Goal: Task Accomplishment & Management: Manage account settings

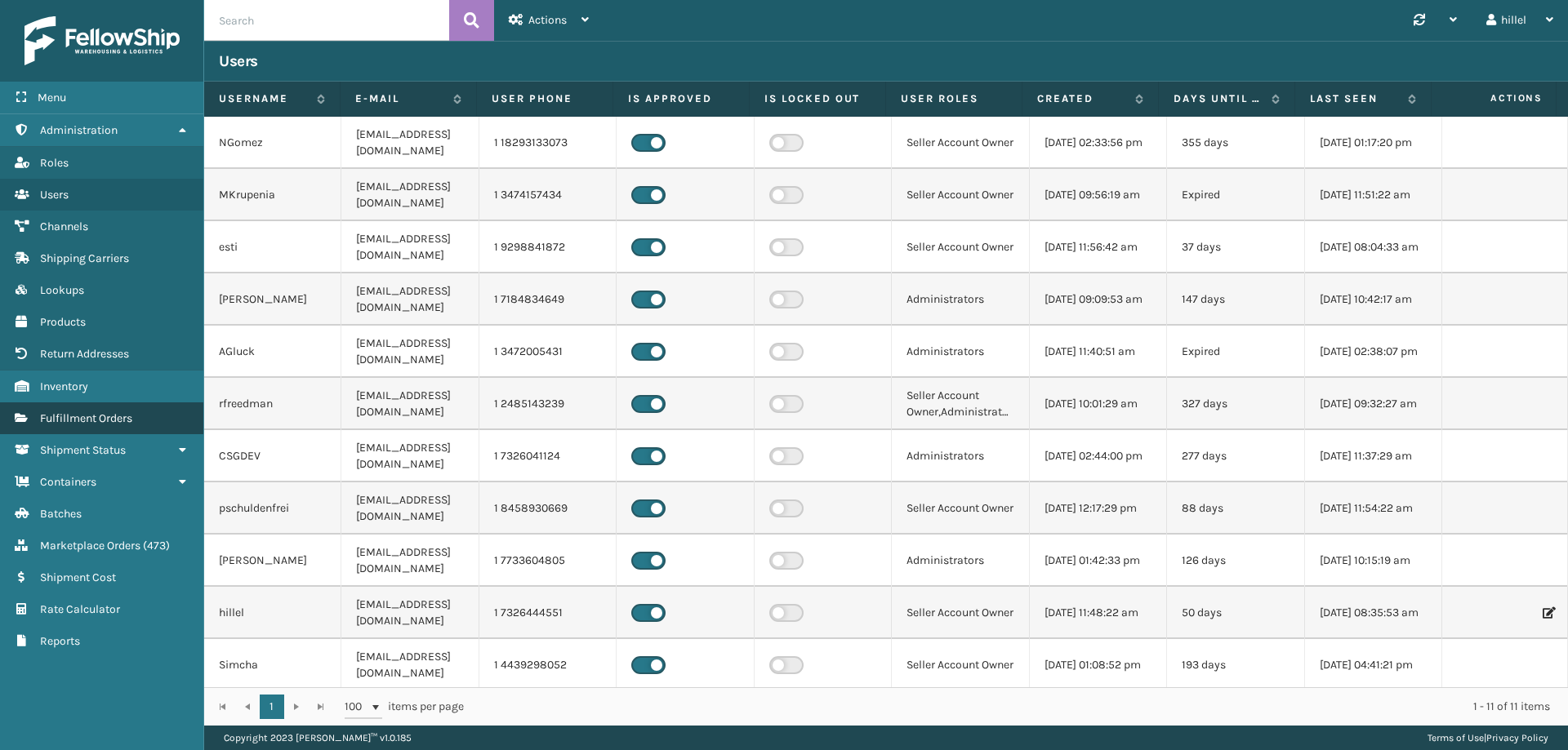
click at [110, 404] on link "Fulfillment Orders" at bounding box center [102, 419] width 204 height 32
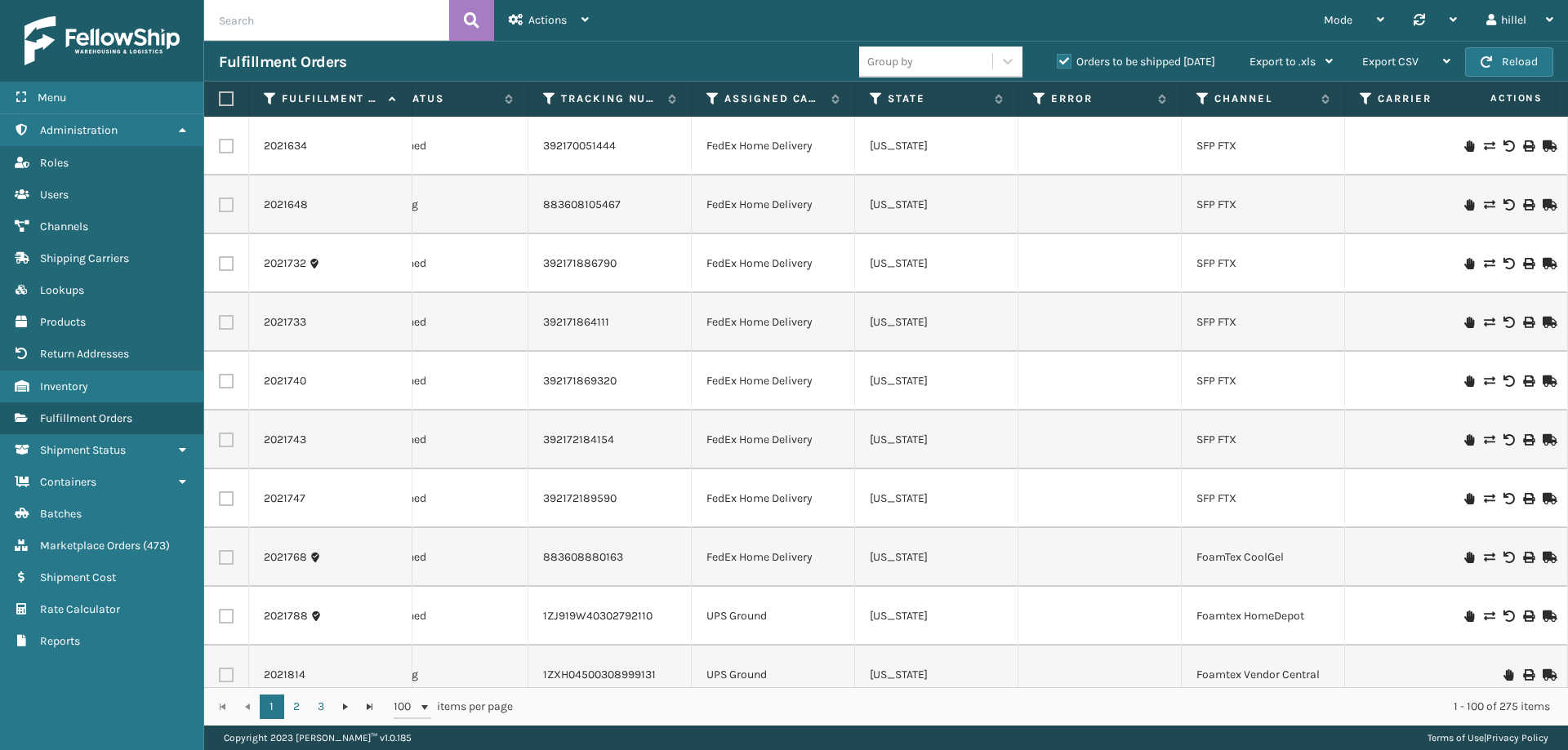
scroll to position [0, 895]
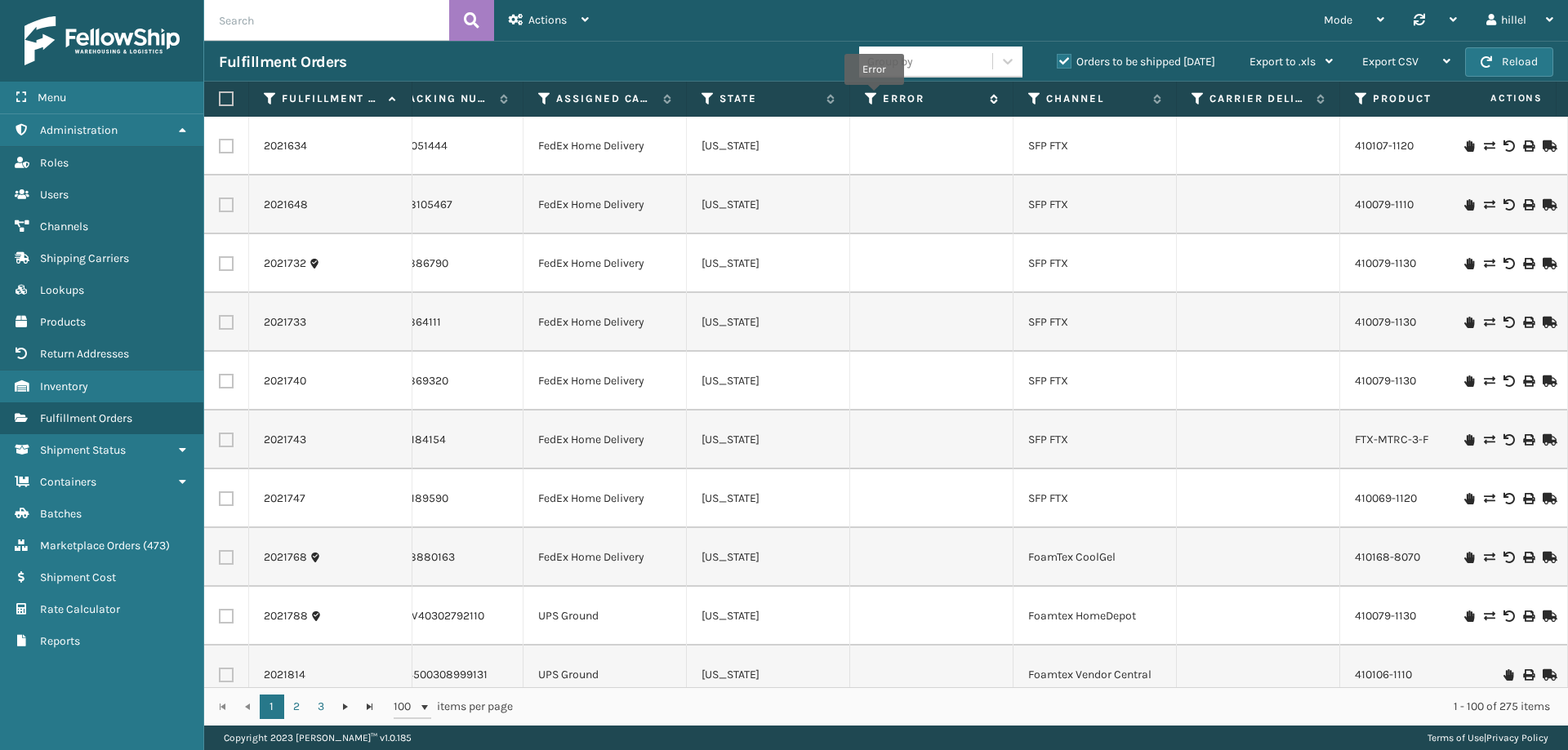
click at [874, 96] on icon at bounding box center [871, 98] width 13 height 14
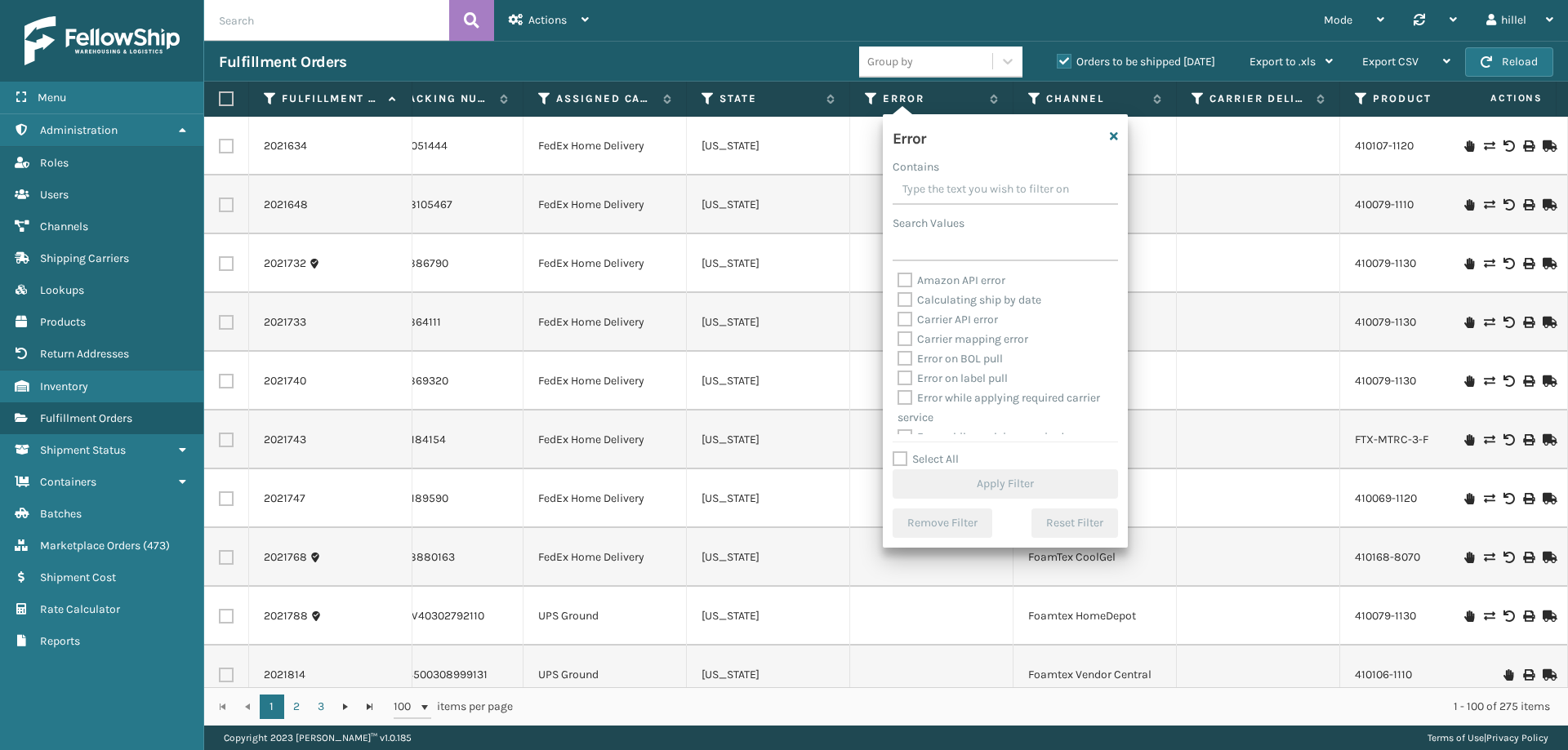
click at [942, 456] on label "Select All" at bounding box center [926, 459] width 66 height 14
click at [942, 452] on input "Select All" at bounding box center [1015, 451] width 245 height 2
checkbox input "true"
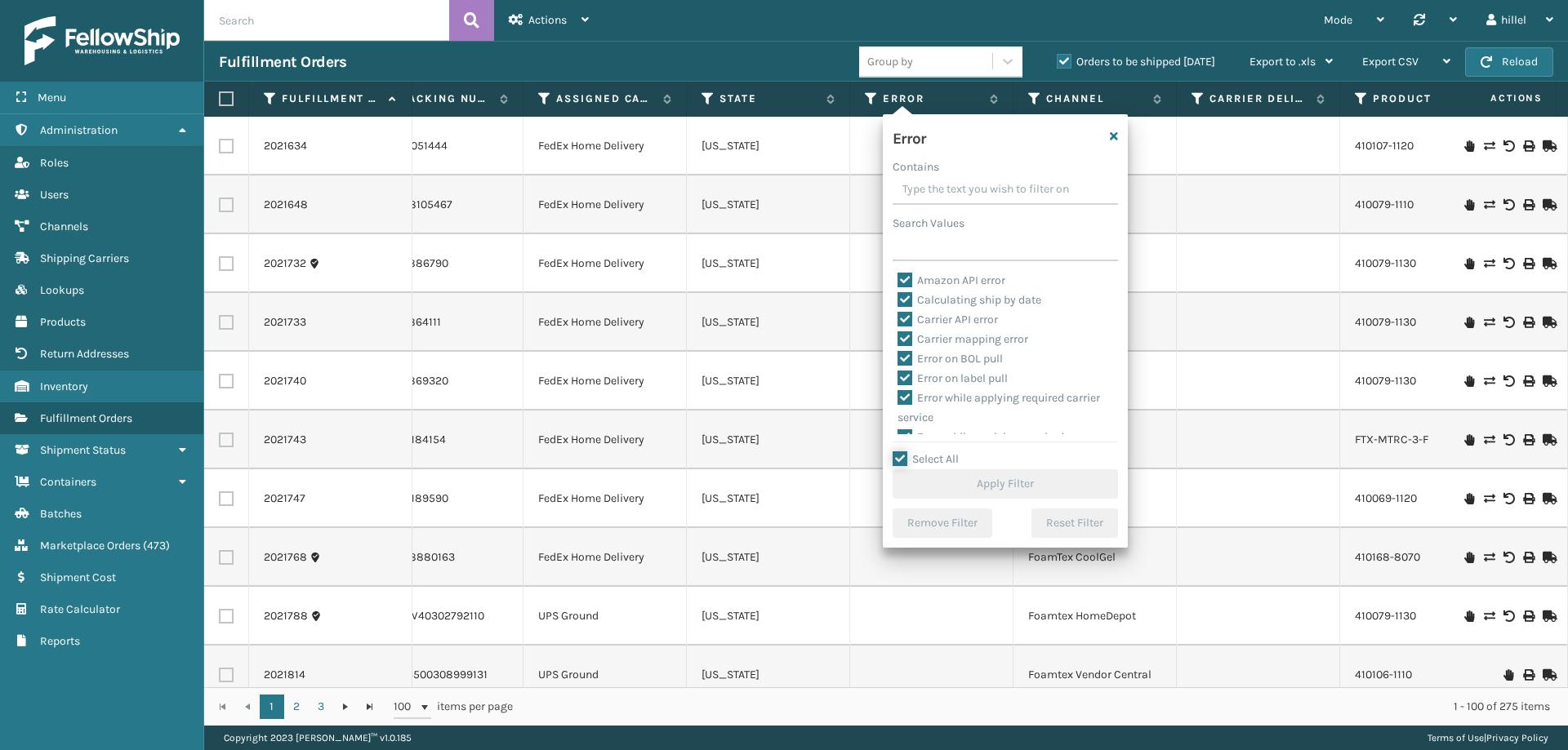
checkbox input "true"
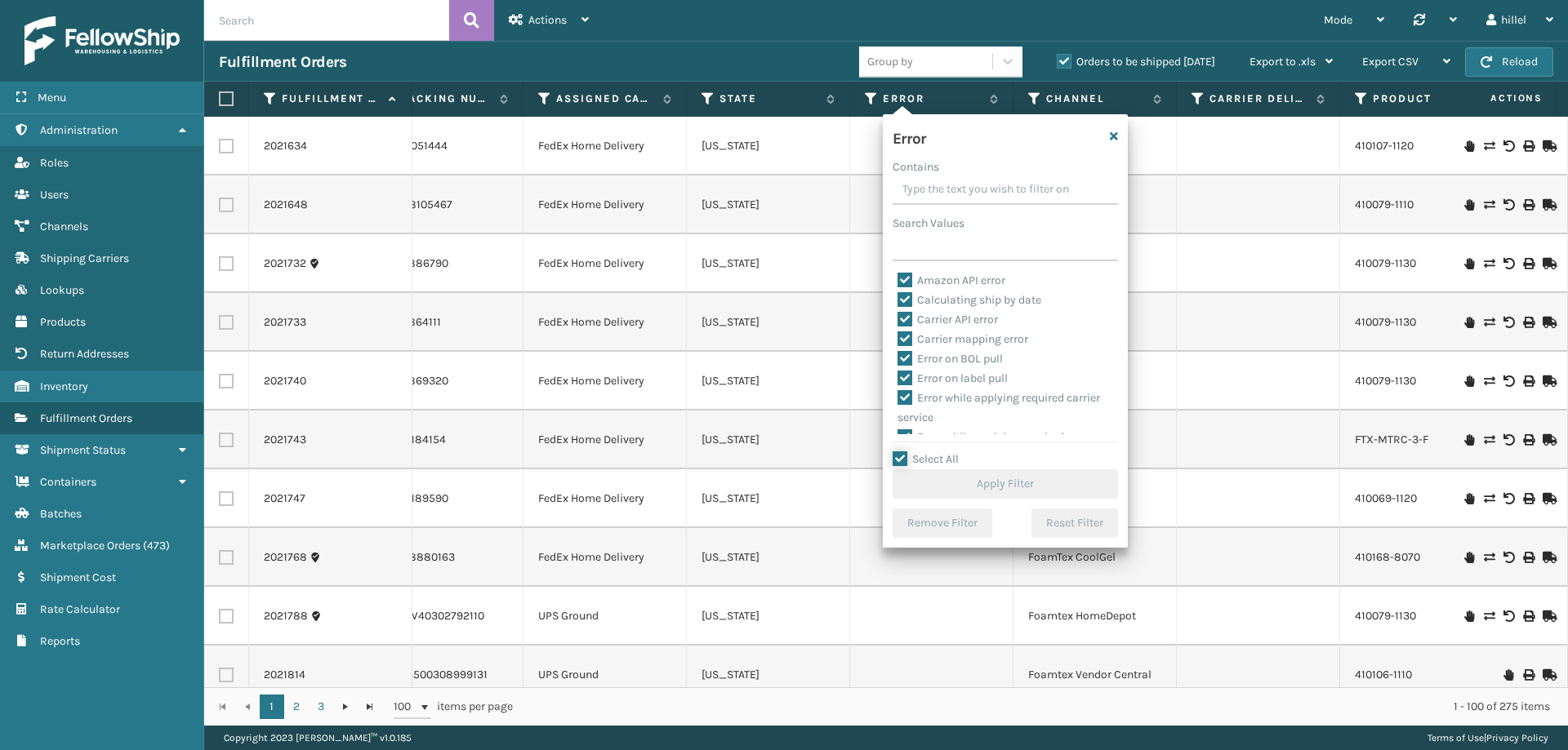
checkbox input "true"
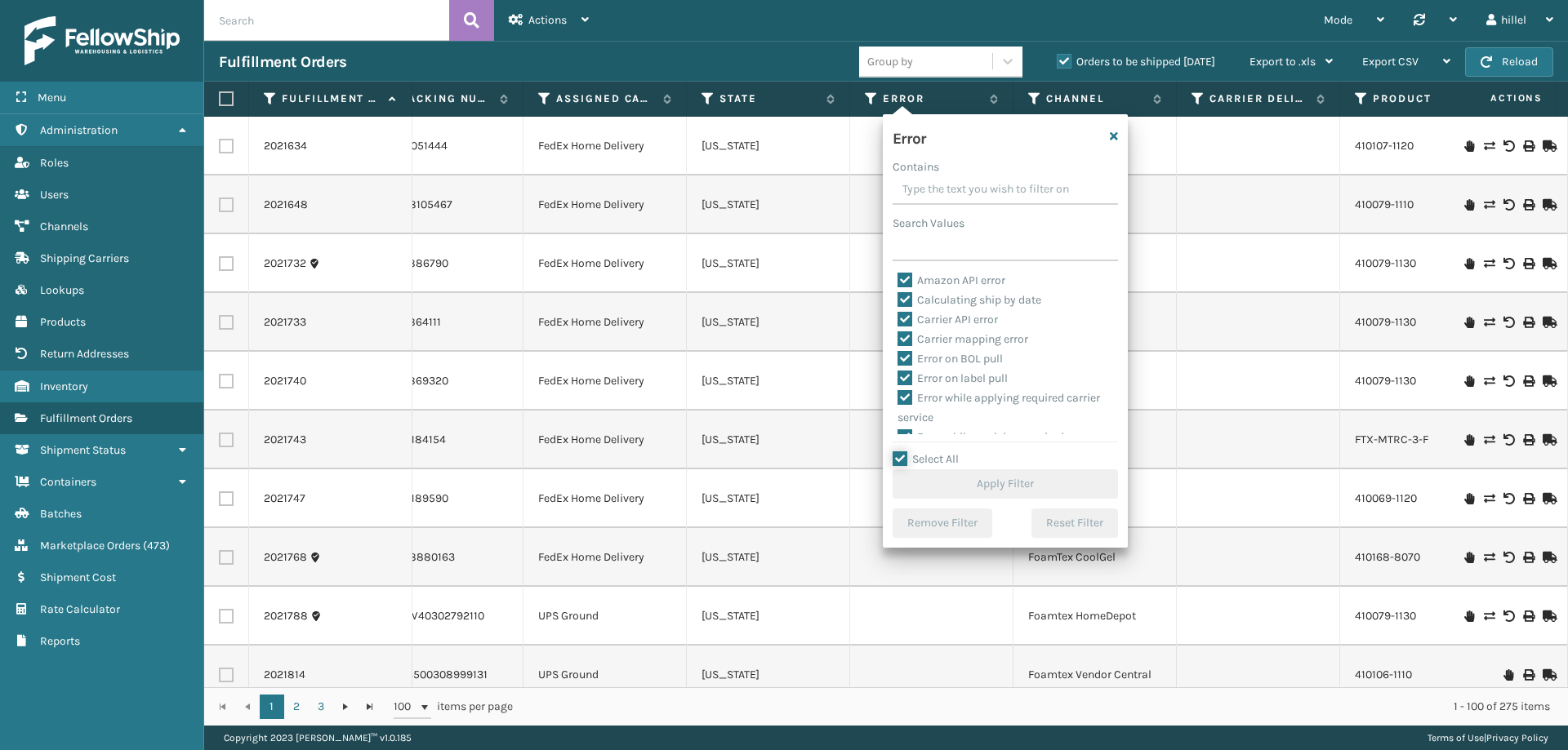
checkbox input "true"
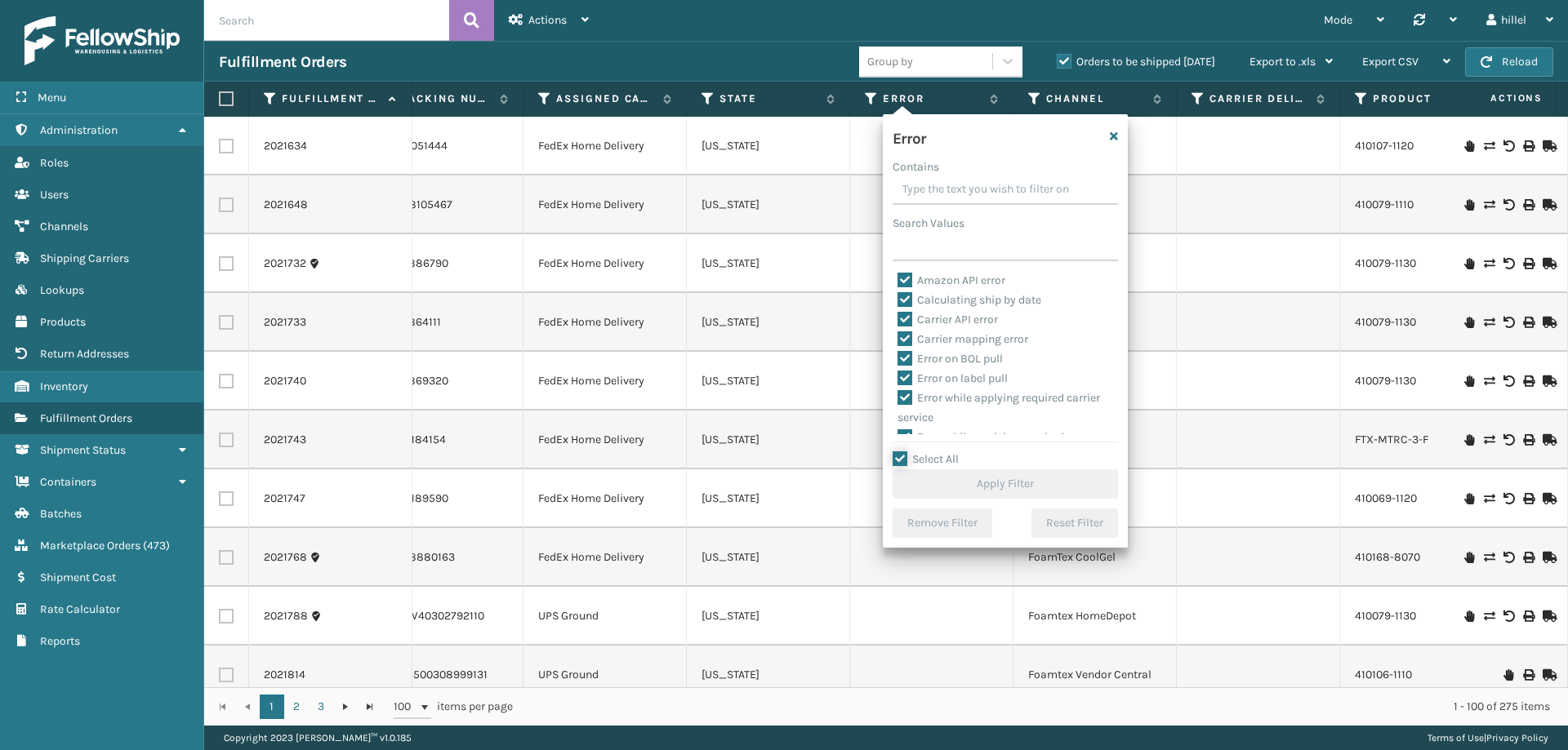
checkbox input "true"
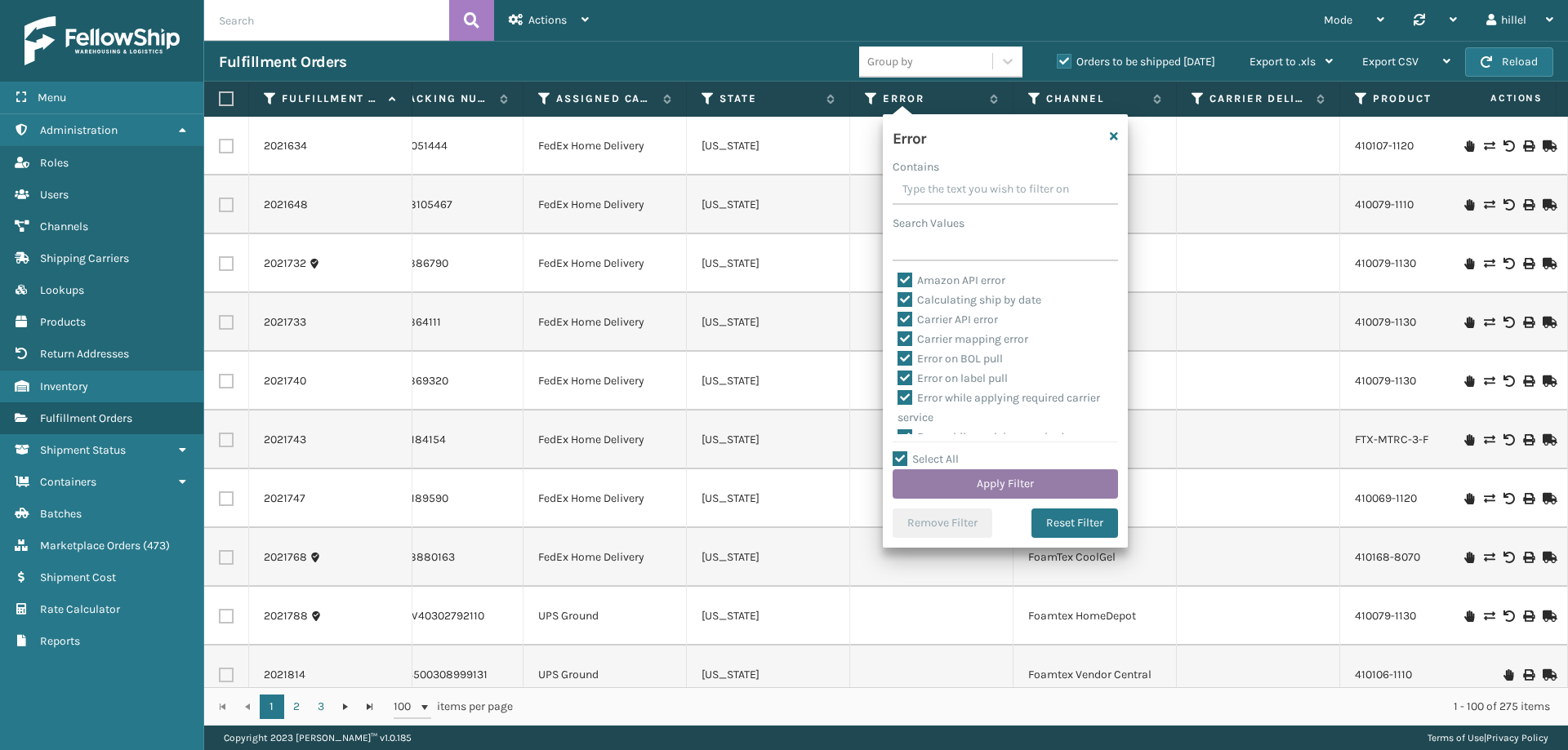
click at [960, 486] on button "Apply Filter" at bounding box center [1005, 484] width 225 height 29
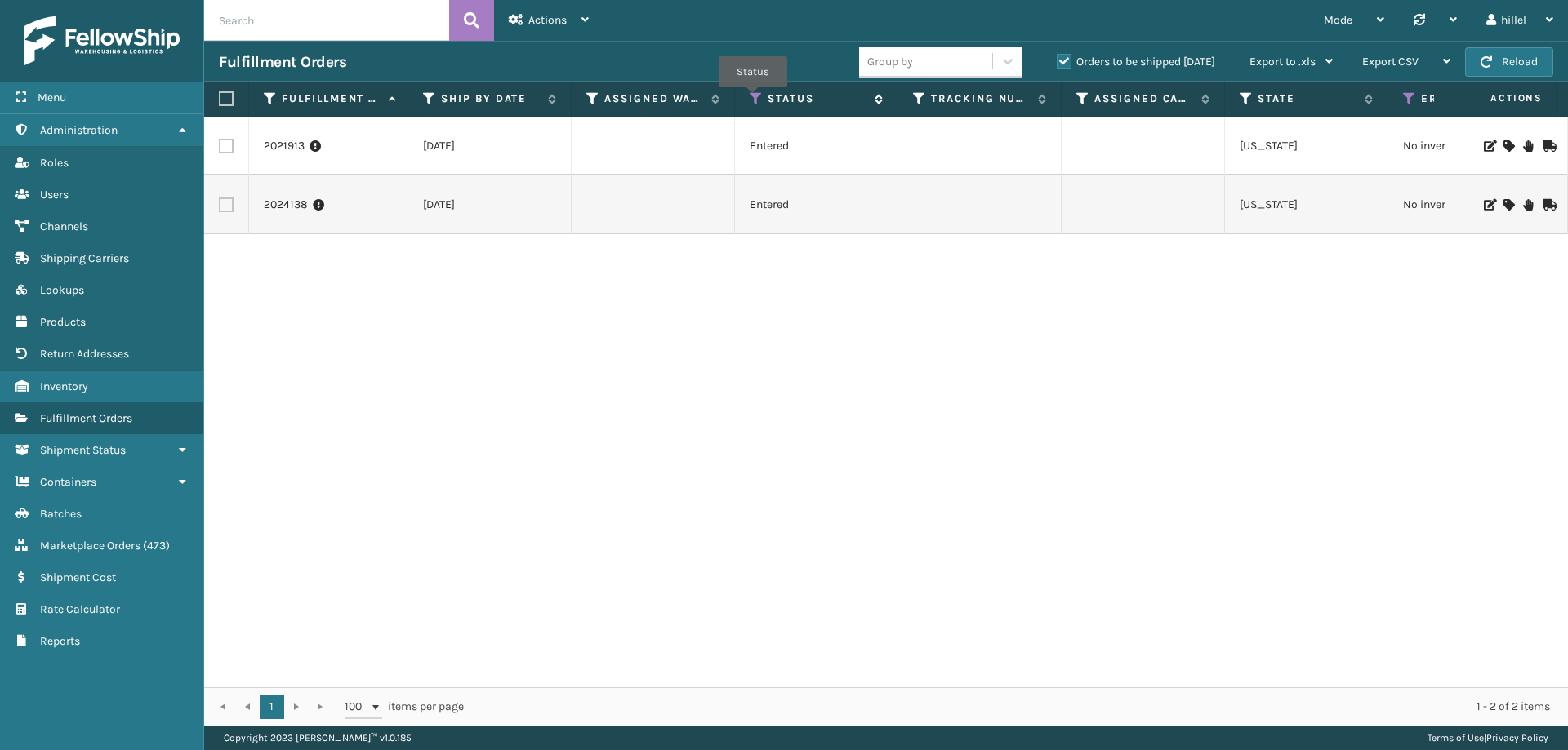
click at [753, 99] on icon at bounding box center [756, 98] width 13 height 14
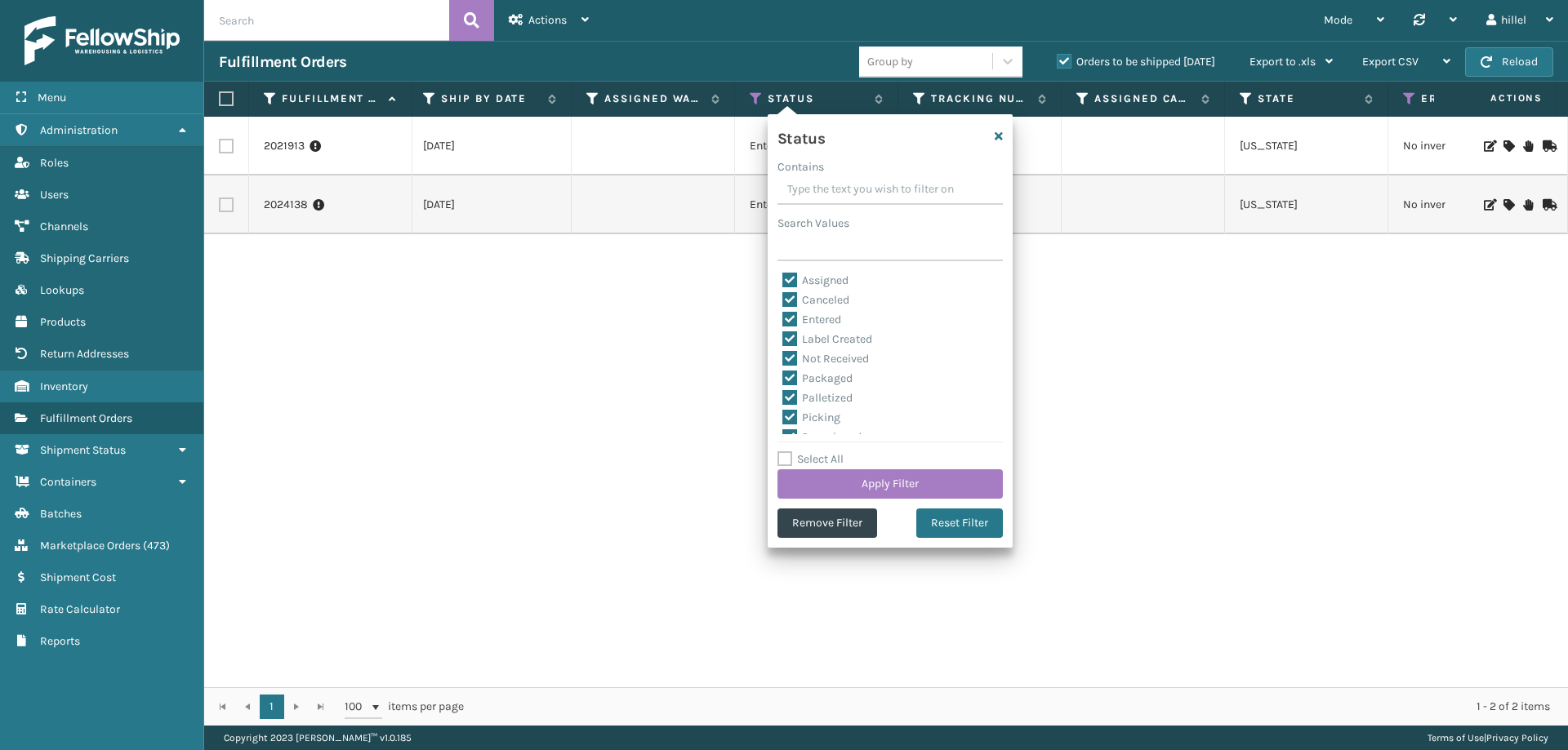
click at [818, 452] on label "Select All" at bounding box center [810, 459] width 66 height 14
click at [818, 452] on input "Select All" at bounding box center [900, 451] width 245 height 2
checkbox input "true"
click at [820, 454] on label "Select All" at bounding box center [810, 459] width 66 height 14
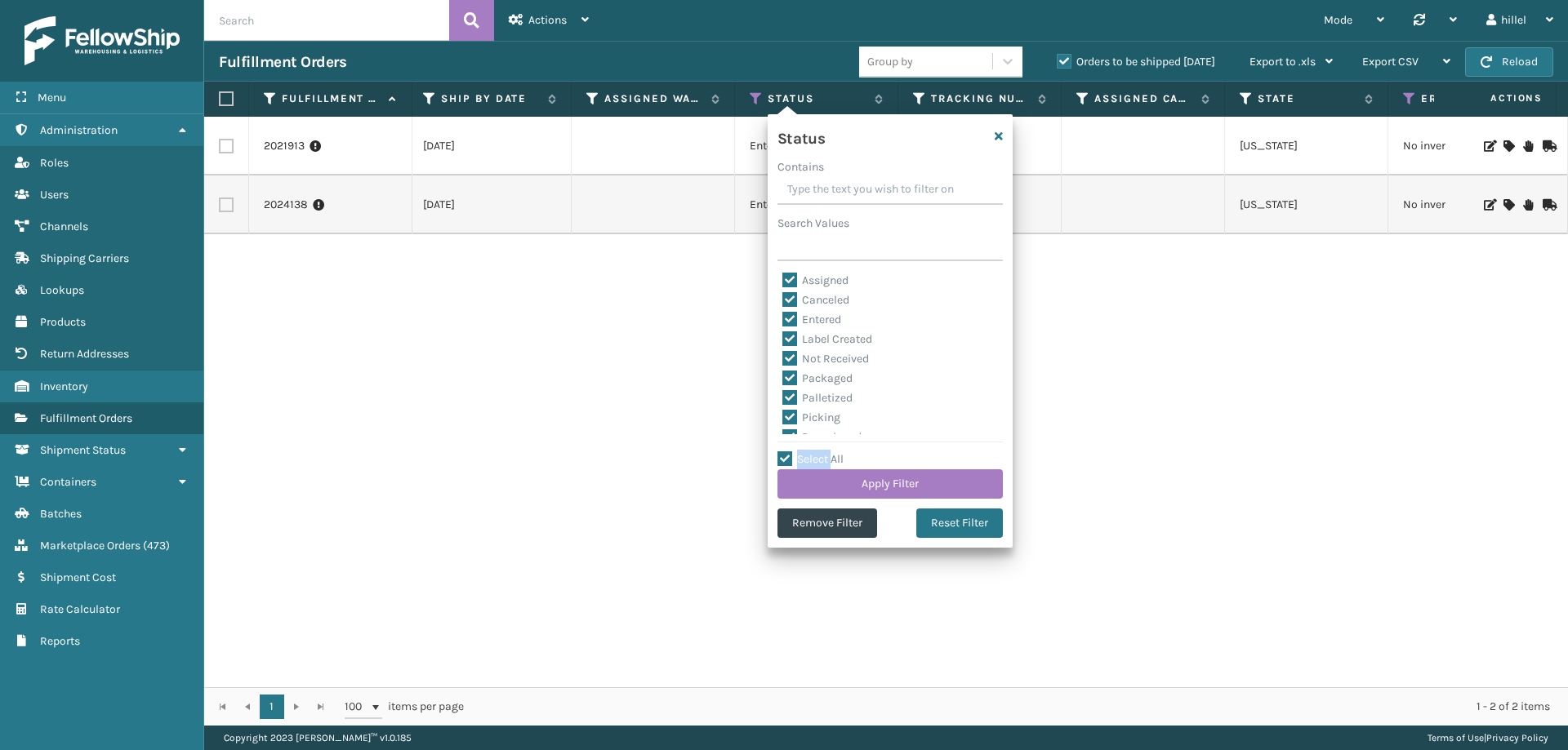
click at [820, 452] on input "Select All" at bounding box center [900, 451] width 245 height 2
checkbox input "false"
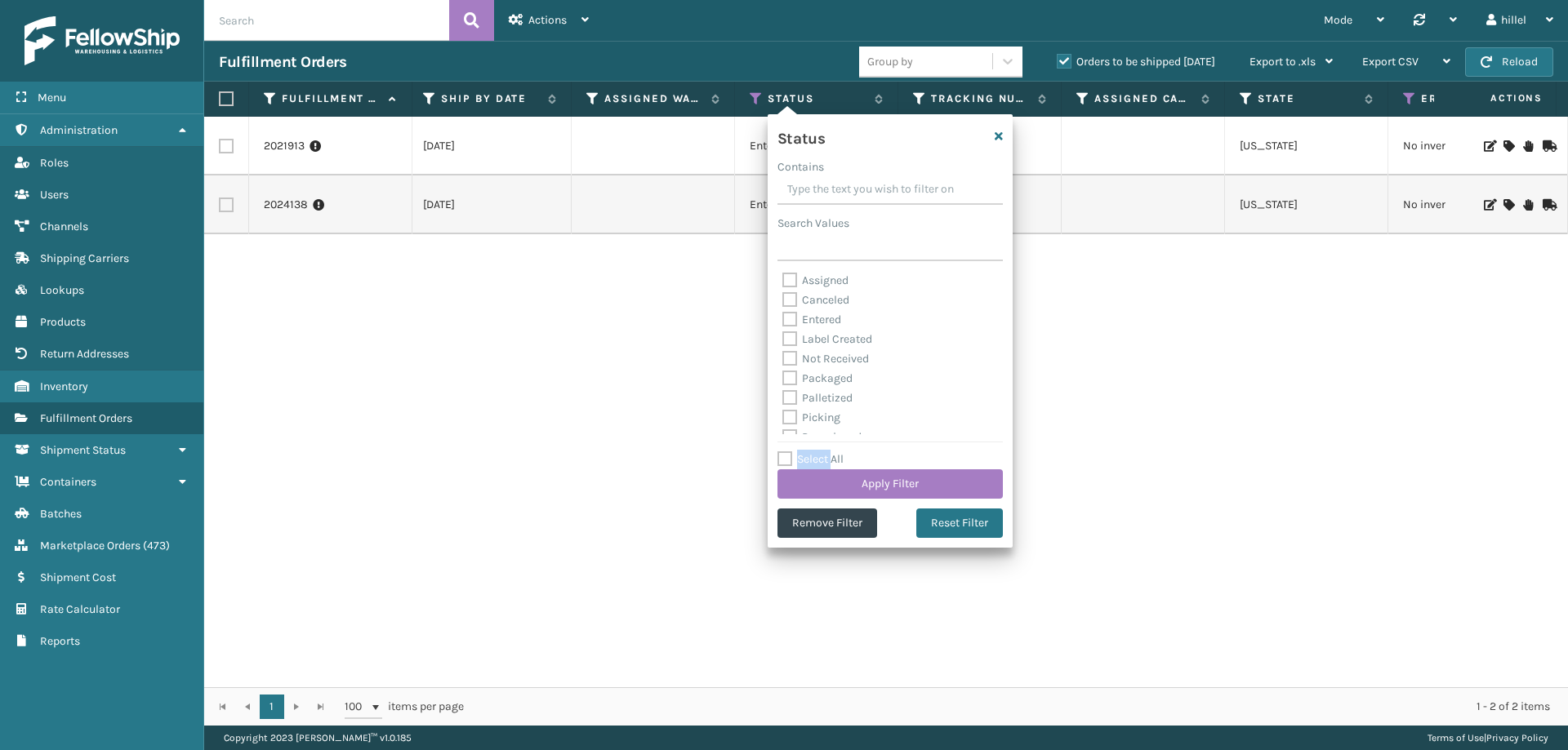
checkbox input "false"
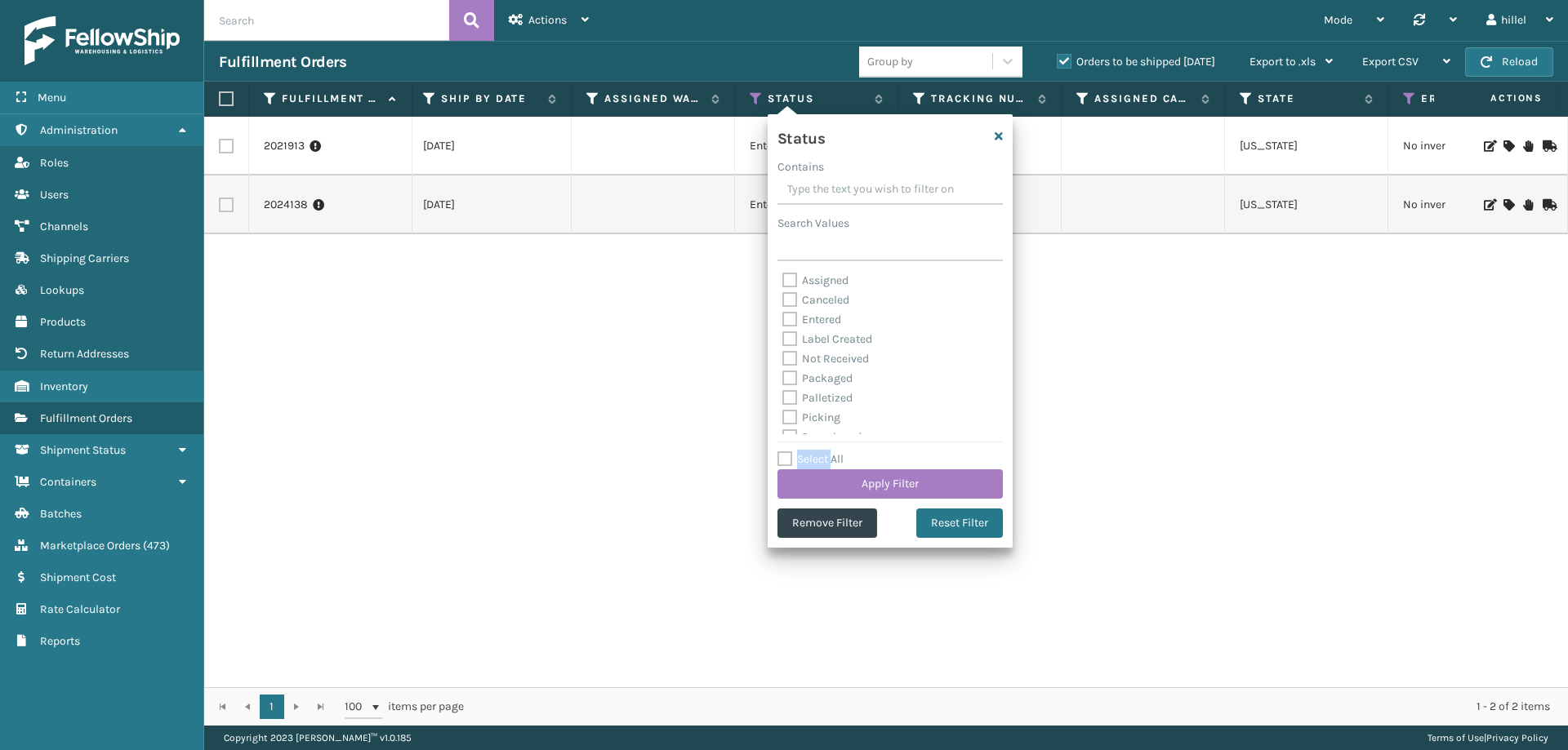
checkbox input "false"
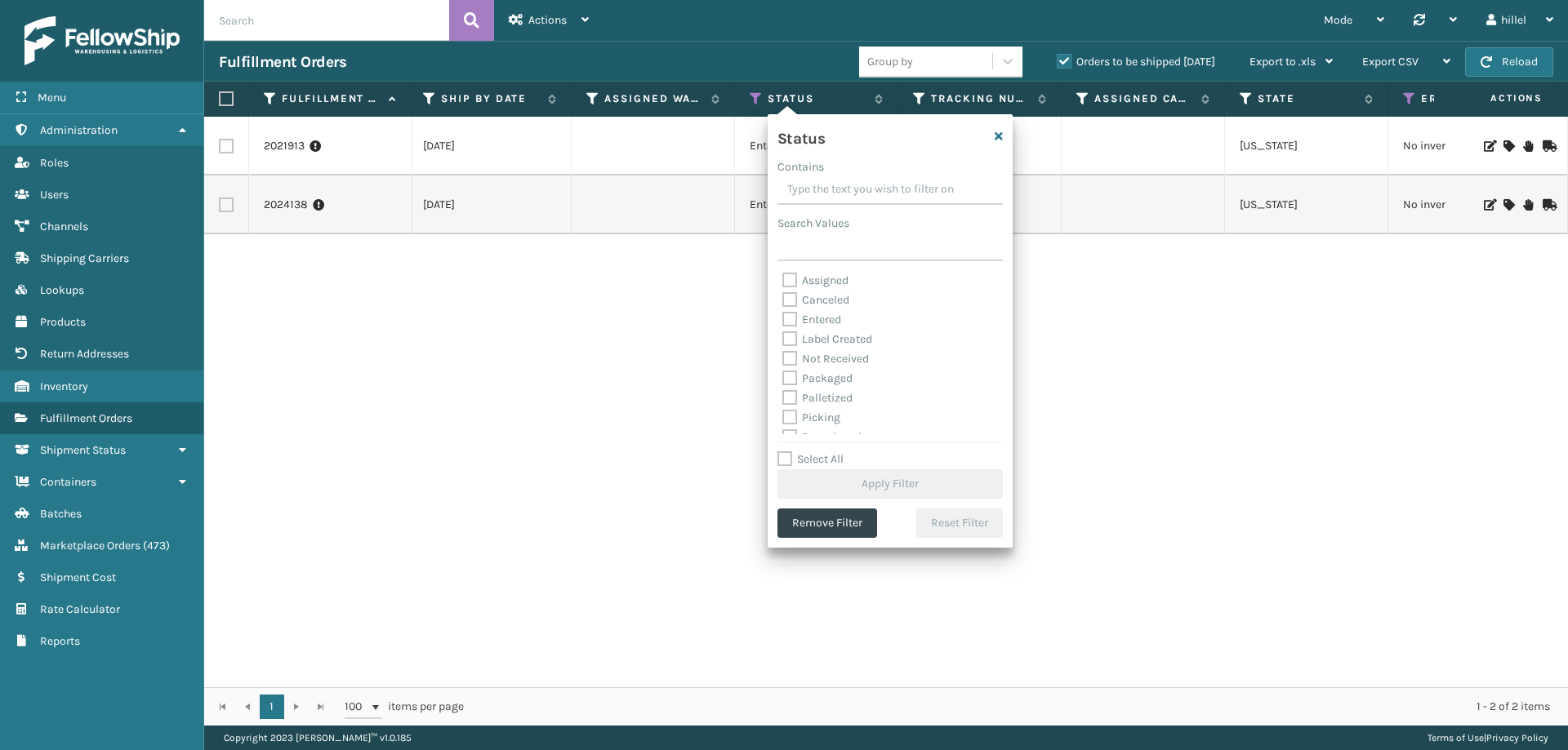
click at [823, 277] on label "Assigned" at bounding box center [816, 280] width 66 height 14
click at [784, 277] on input "Assigned" at bounding box center [783, 277] width 1 height 11
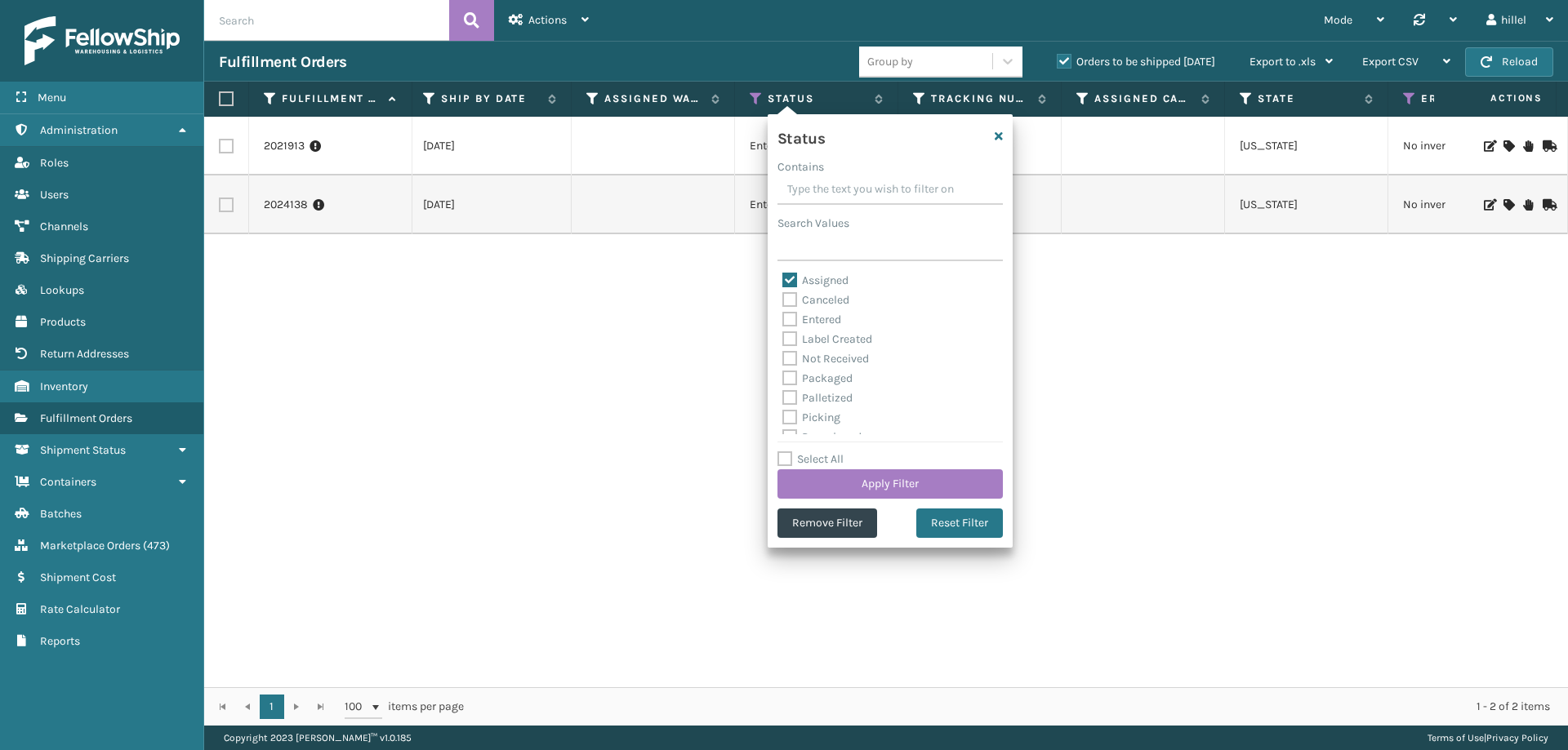
click at [832, 282] on label "Assigned" at bounding box center [816, 280] width 66 height 14
click at [784, 281] on input "Assigned" at bounding box center [783, 277] width 1 height 11
checkbox input "false"
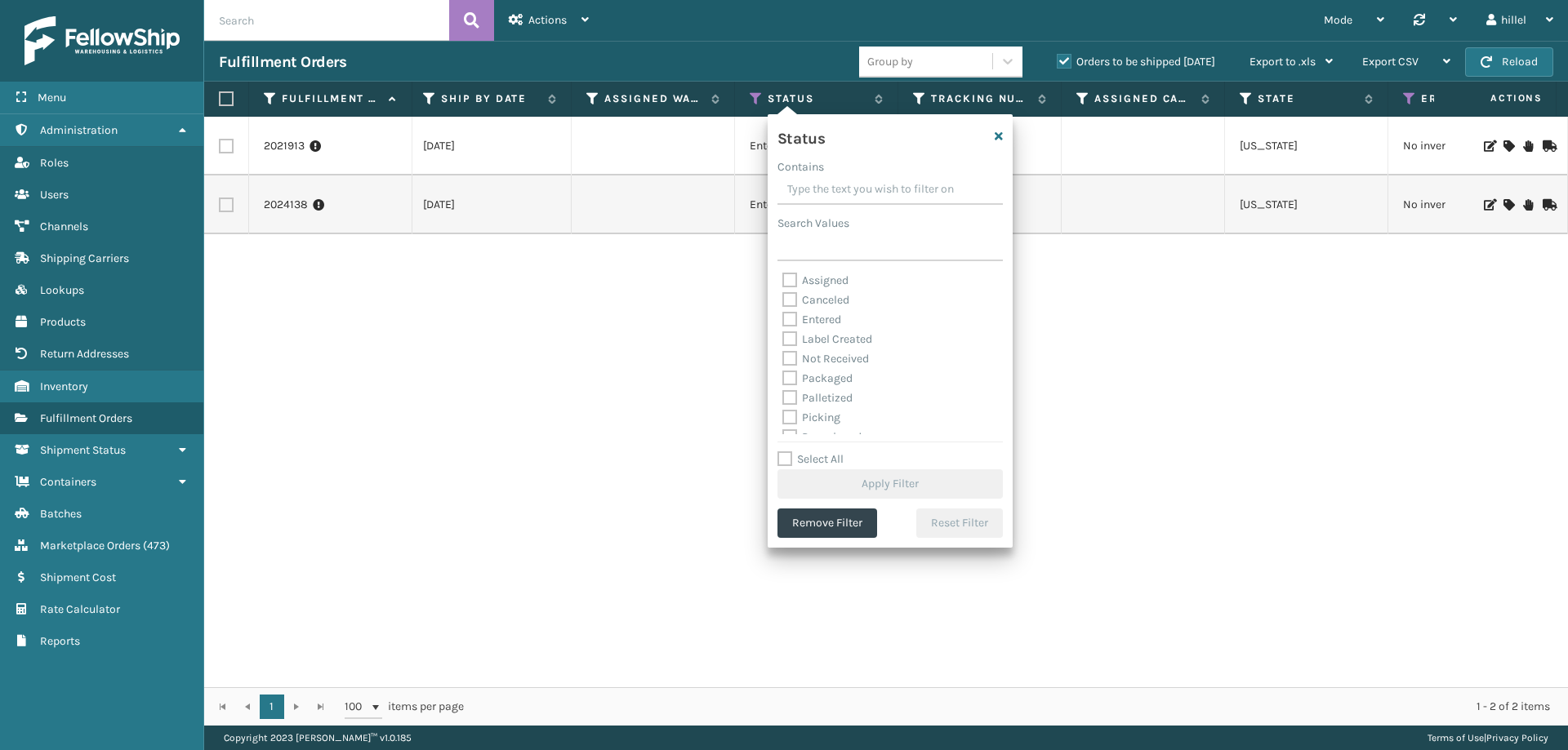
click at [848, 341] on label "Label Created" at bounding box center [827, 339] width 90 height 14
click at [784, 340] on input "Label Created" at bounding box center [783, 335] width 1 height 11
checkbox input "true"
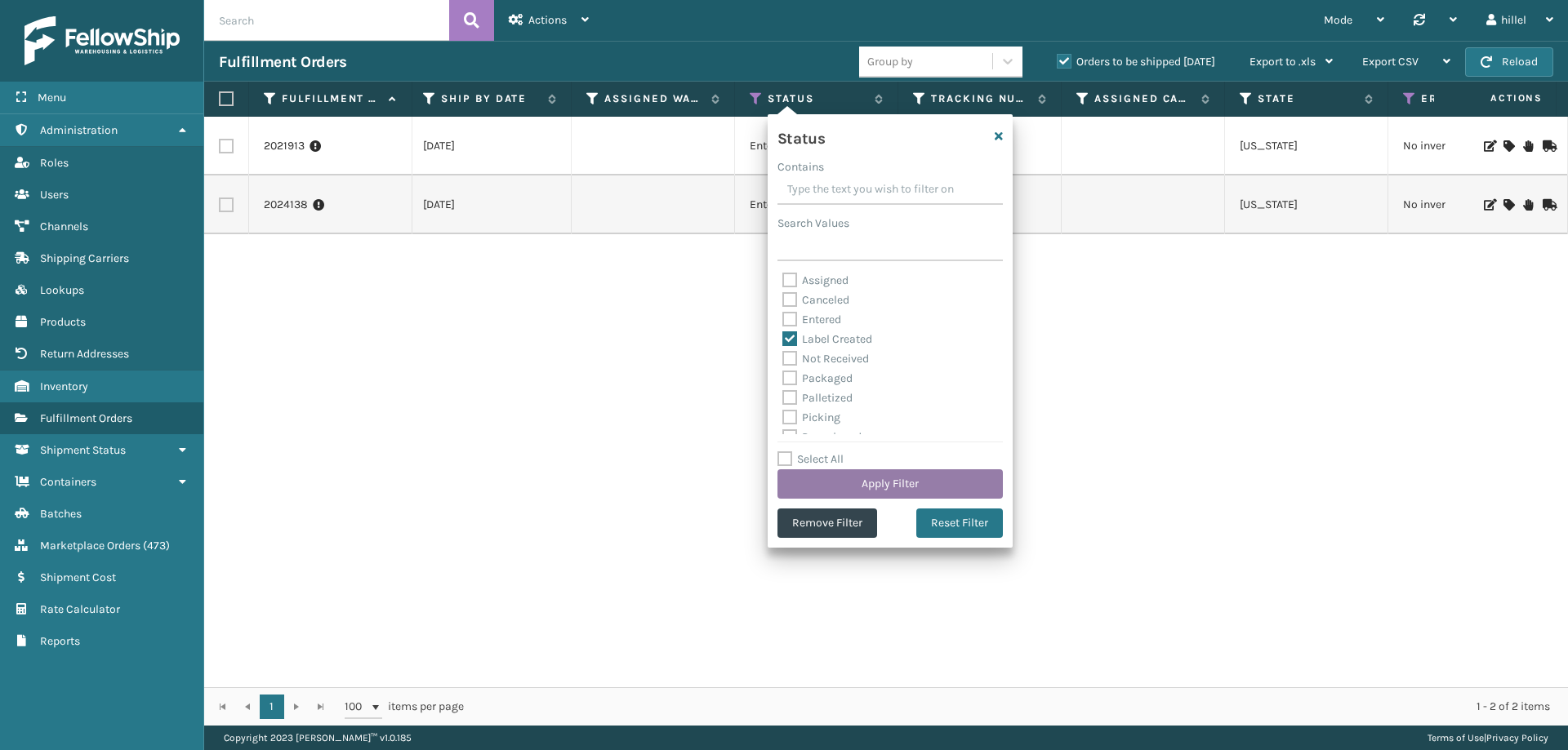
click at [903, 477] on button "Apply Filter" at bounding box center [890, 484] width 225 height 29
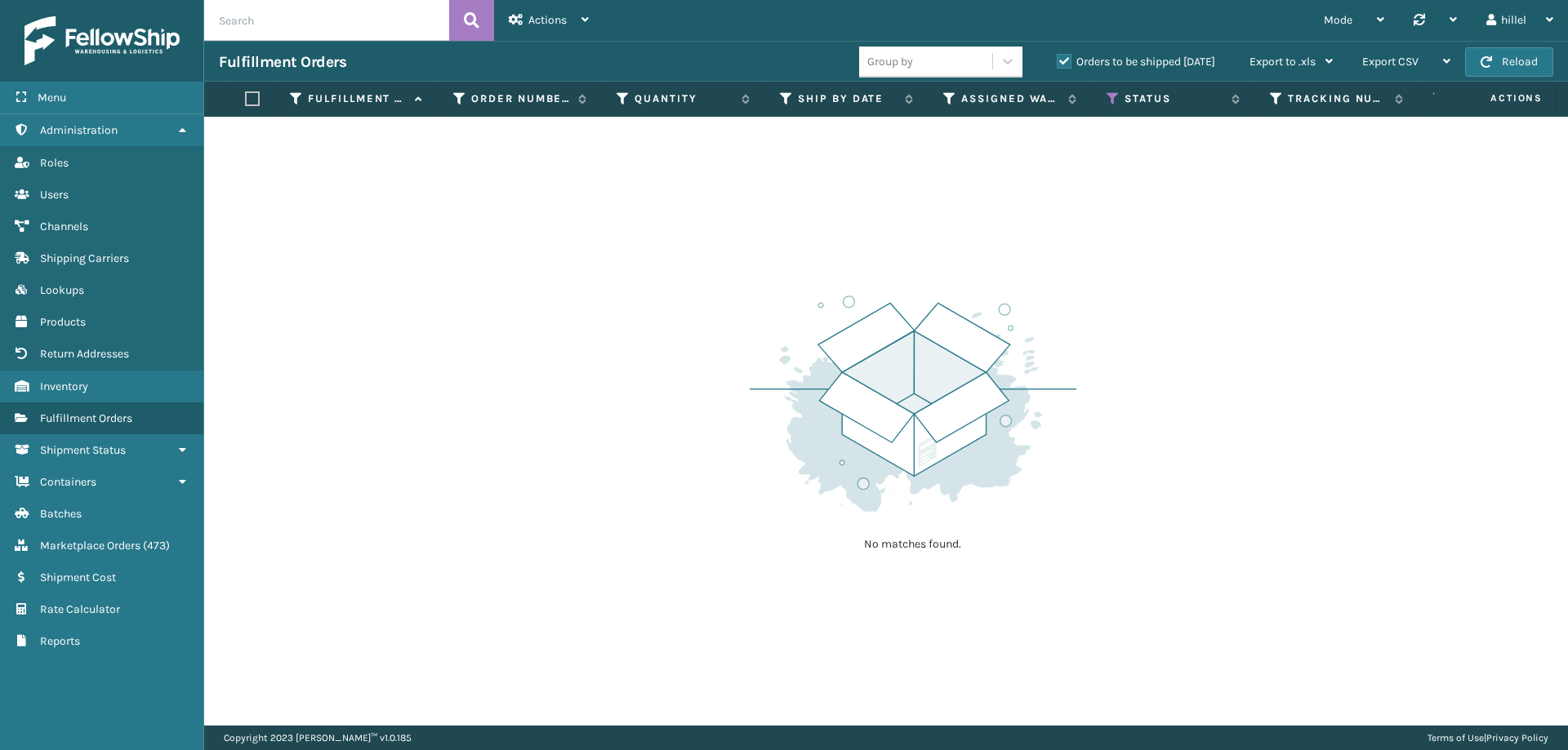
click at [1133, 65] on label "Orders to be shipped [DATE]" at bounding box center [1136, 62] width 158 height 14
click at [1058, 62] on input "Orders to be shipped [DATE]" at bounding box center [1057, 58] width 1 height 11
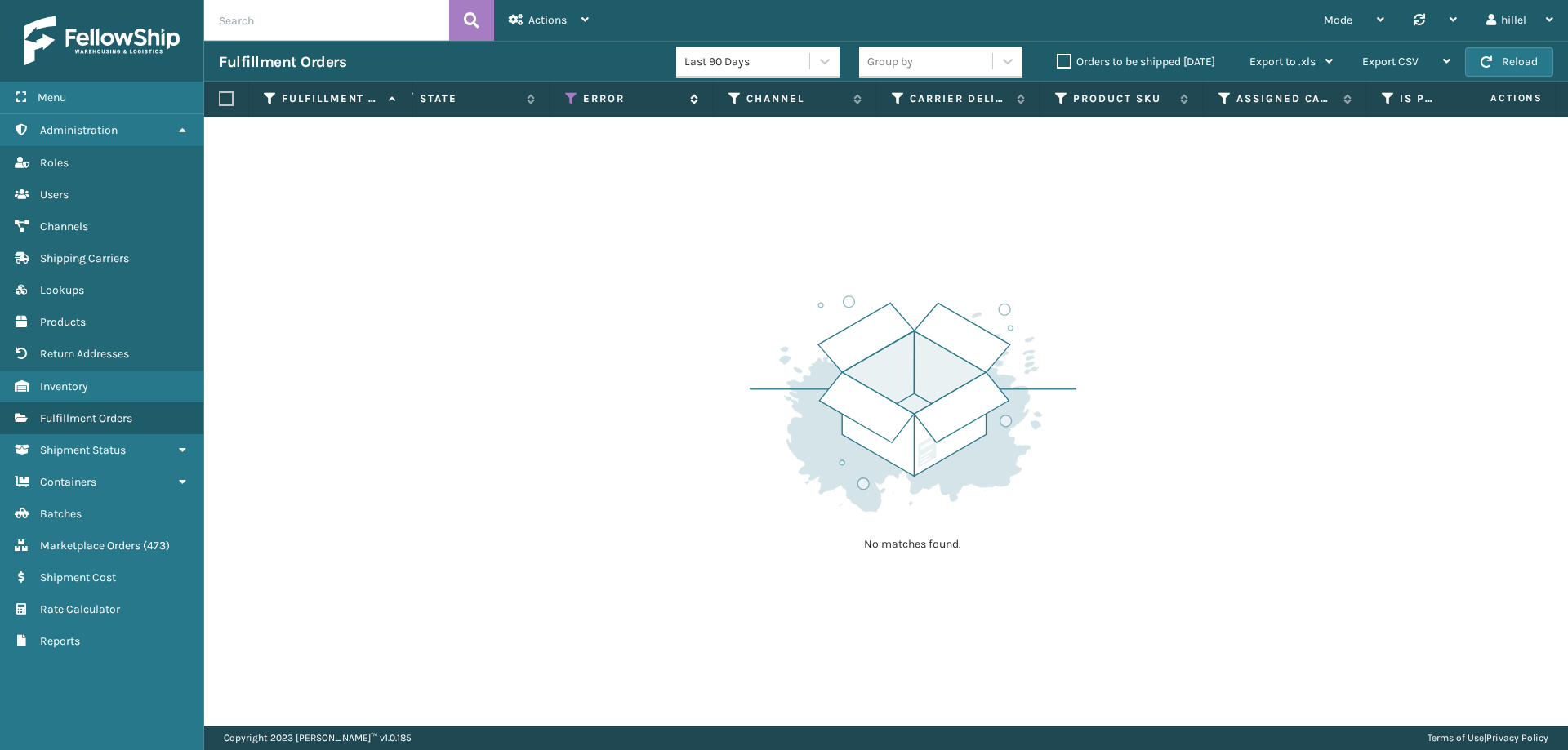
click at [568, 100] on icon at bounding box center [572, 98] width 13 height 14
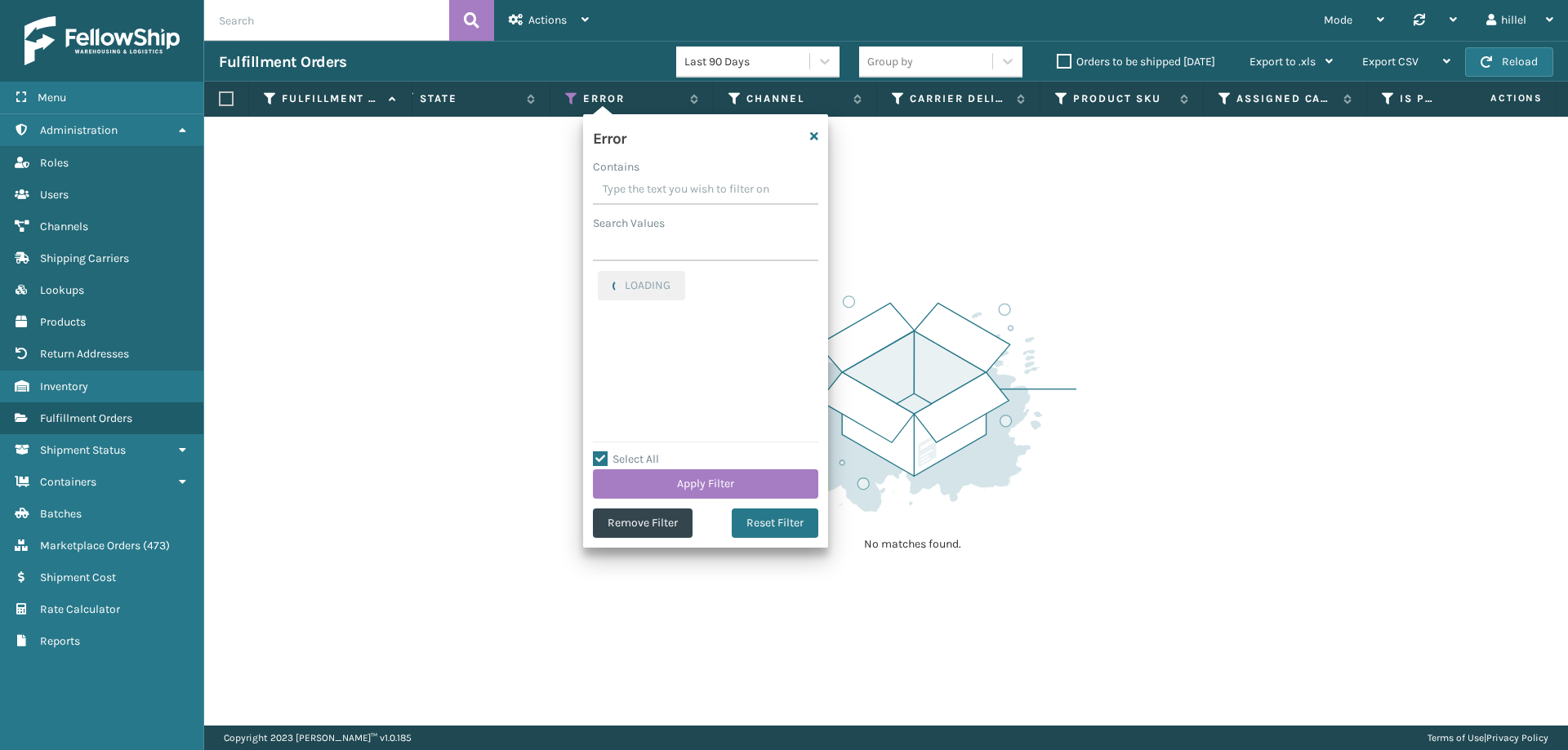
checkbox input "true"
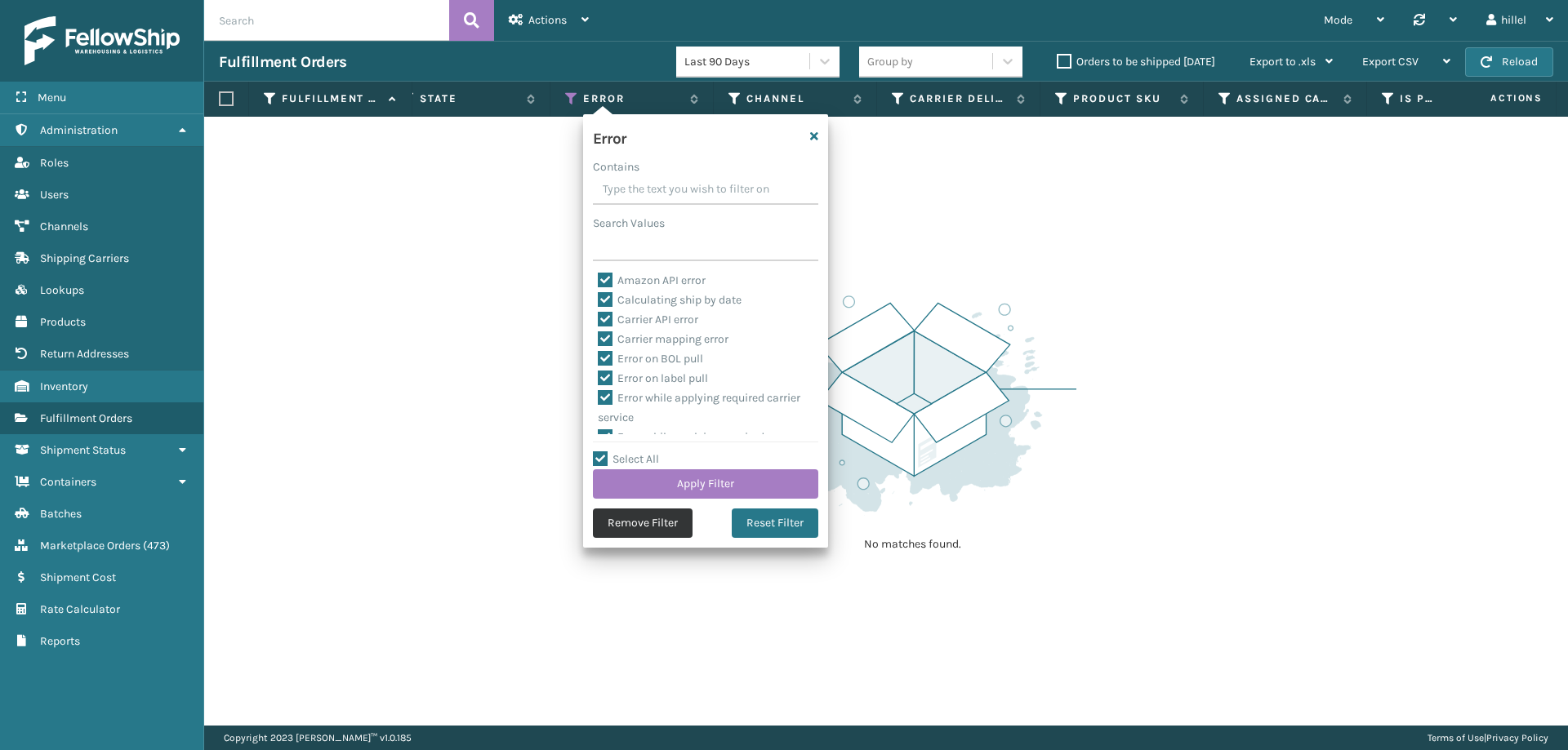
click at [651, 537] on button "Remove Filter" at bounding box center [643, 523] width 100 height 29
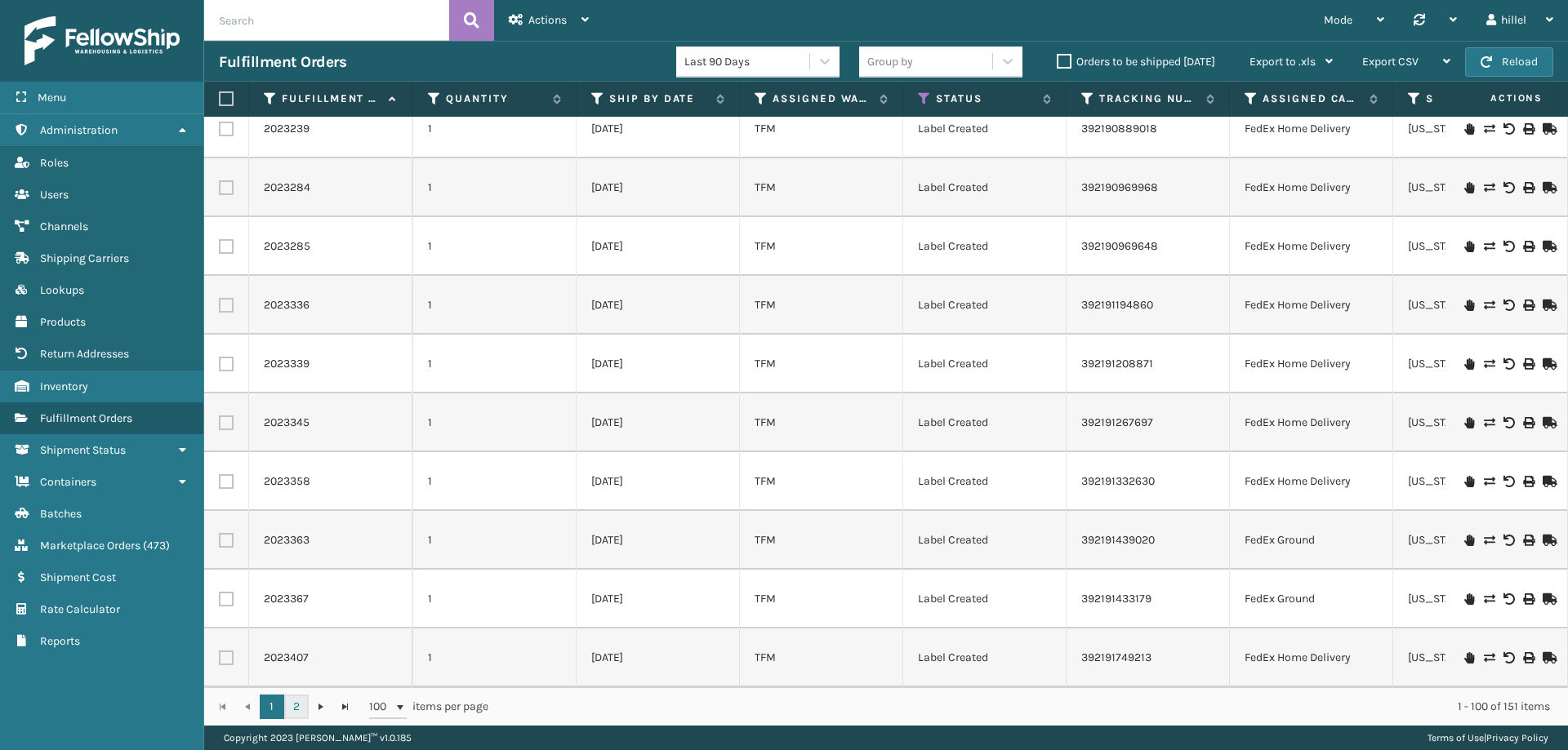
click at [295, 708] on link "2" at bounding box center [296, 706] width 24 height 24
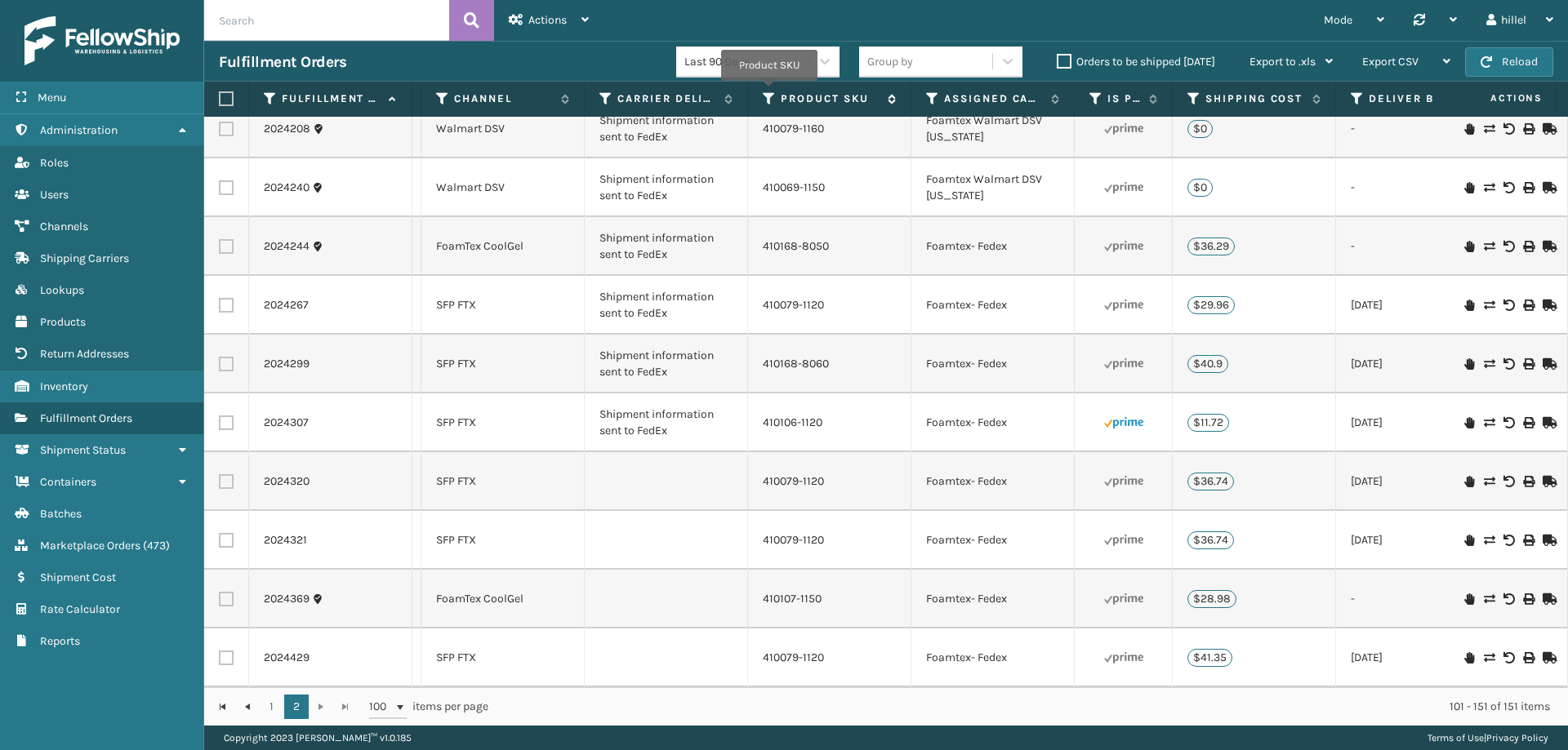
click at [769, 92] on icon at bounding box center [769, 98] width 13 height 14
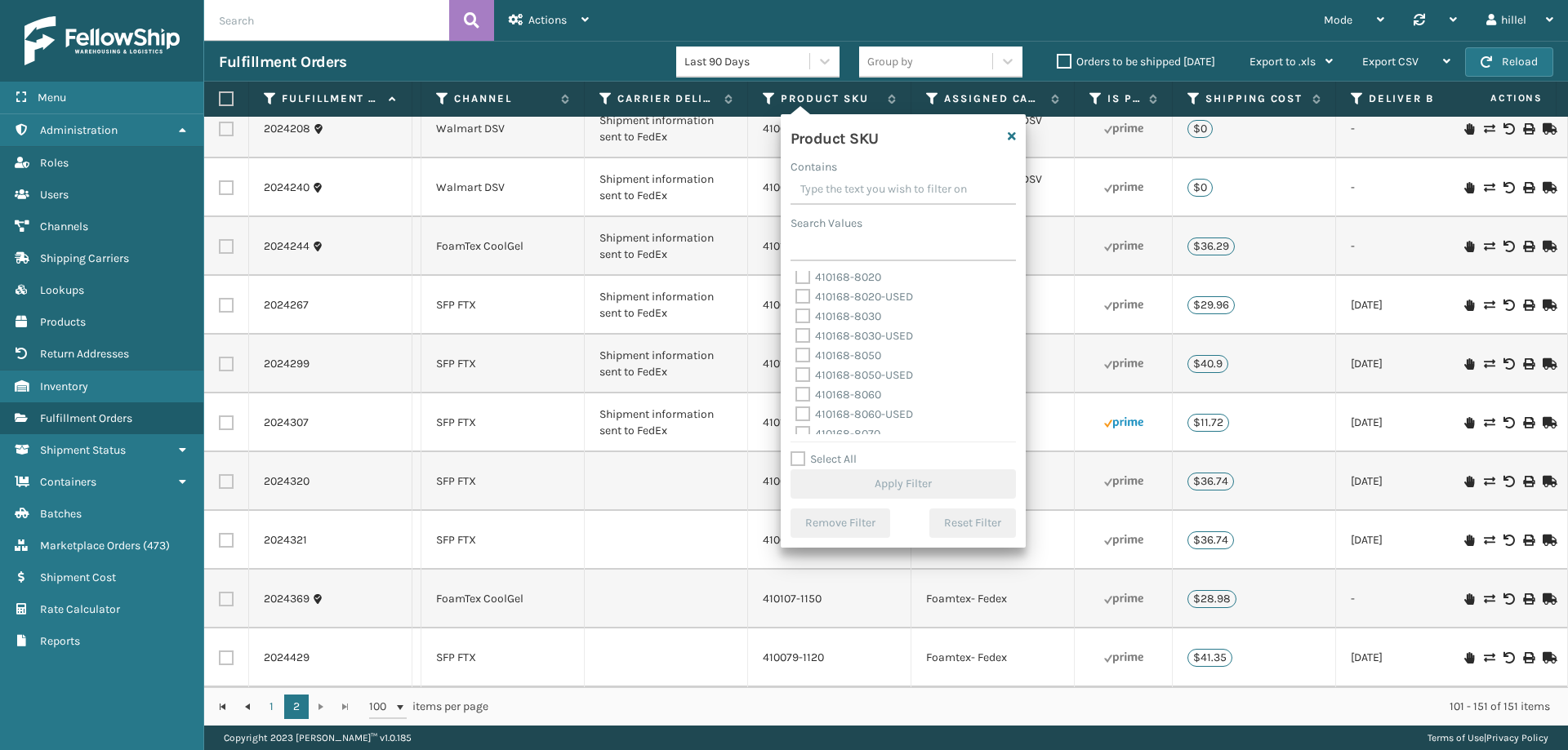
drag, startPoint x: 860, startPoint y: 354, endPoint x: 909, endPoint y: 400, distance: 67.2
click at [860, 353] on label "410168-8050" at bounding box center [838, 355] width 86 height 14
click at [796, 353] on input "410168-8050" at bounding box center [795, 352] width 1 height 11
checkbox input "true"
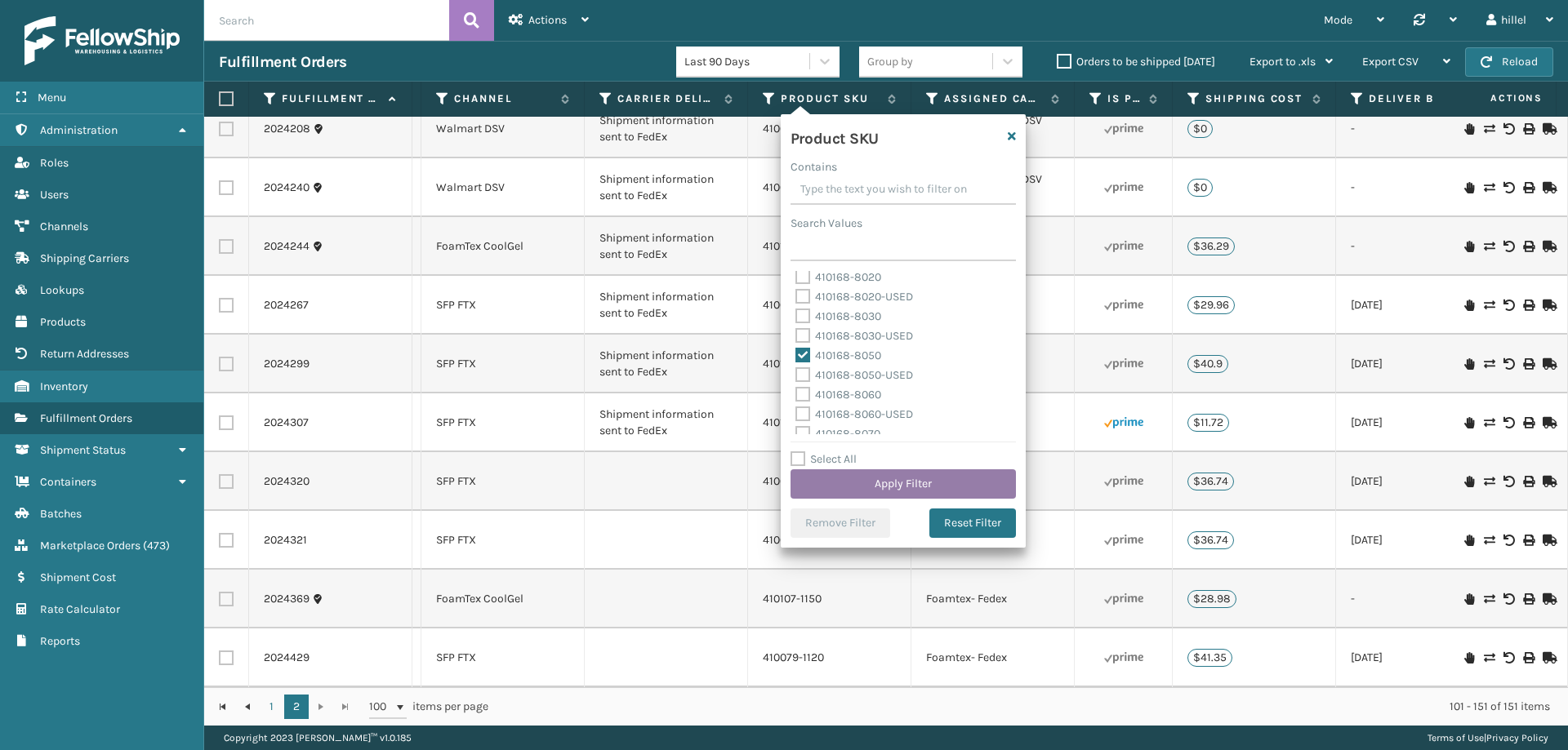
click at [939, 474] on button "Apply Filter" at bounding box center [903, 484] width 225 height 29
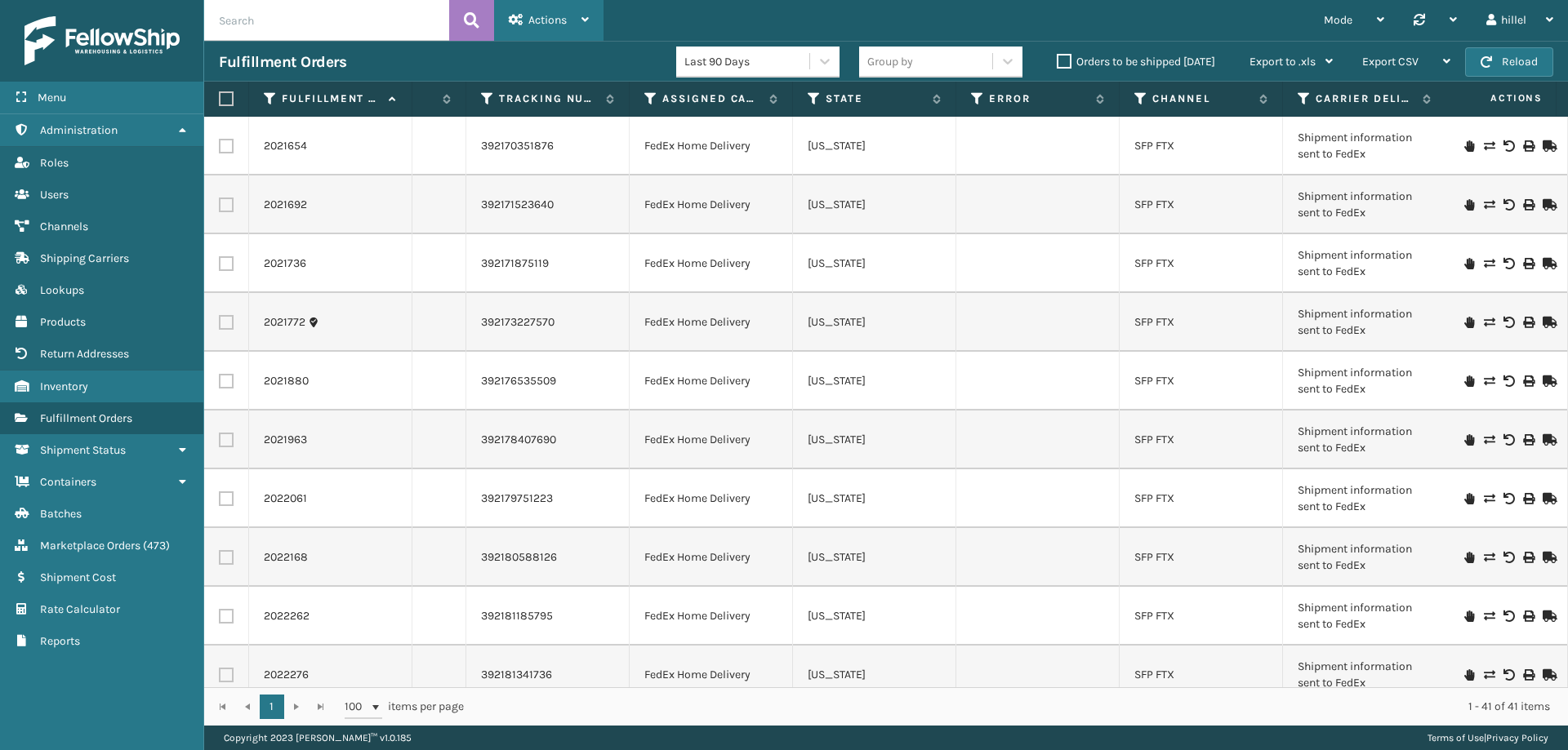
click at [535, 25] on span "Actions" at bounding box center [547, 21] width 38 height 14
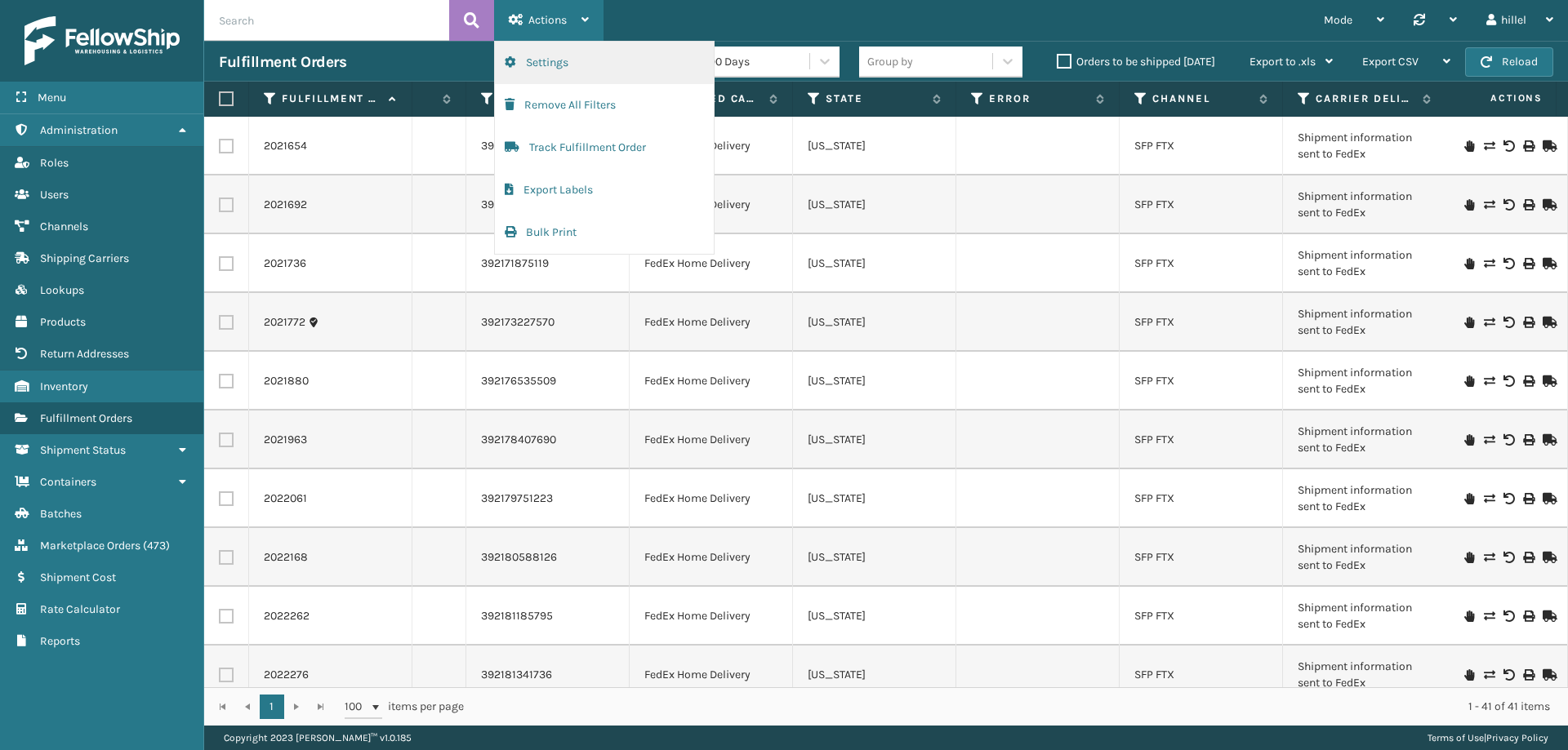
click at [547, 60] on button "Settings" at bounding box center [604, 63] width 219 height 43
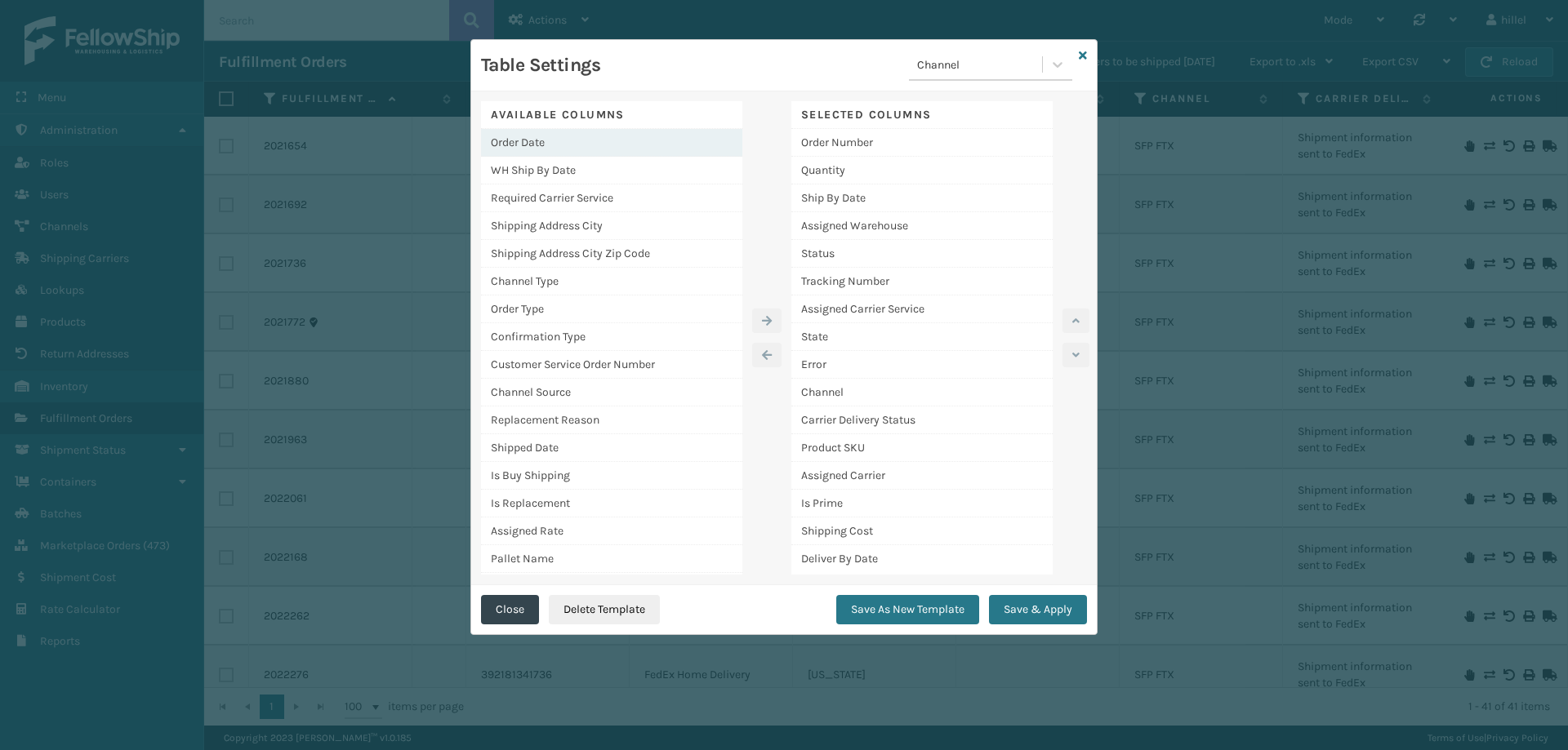
click at [551, 145] on div "Order Date" at bounding box center [611, 142] width 262 height 28
click at [767, 319] on icon "button" at bounding box center [767, 321] width 10 height 12
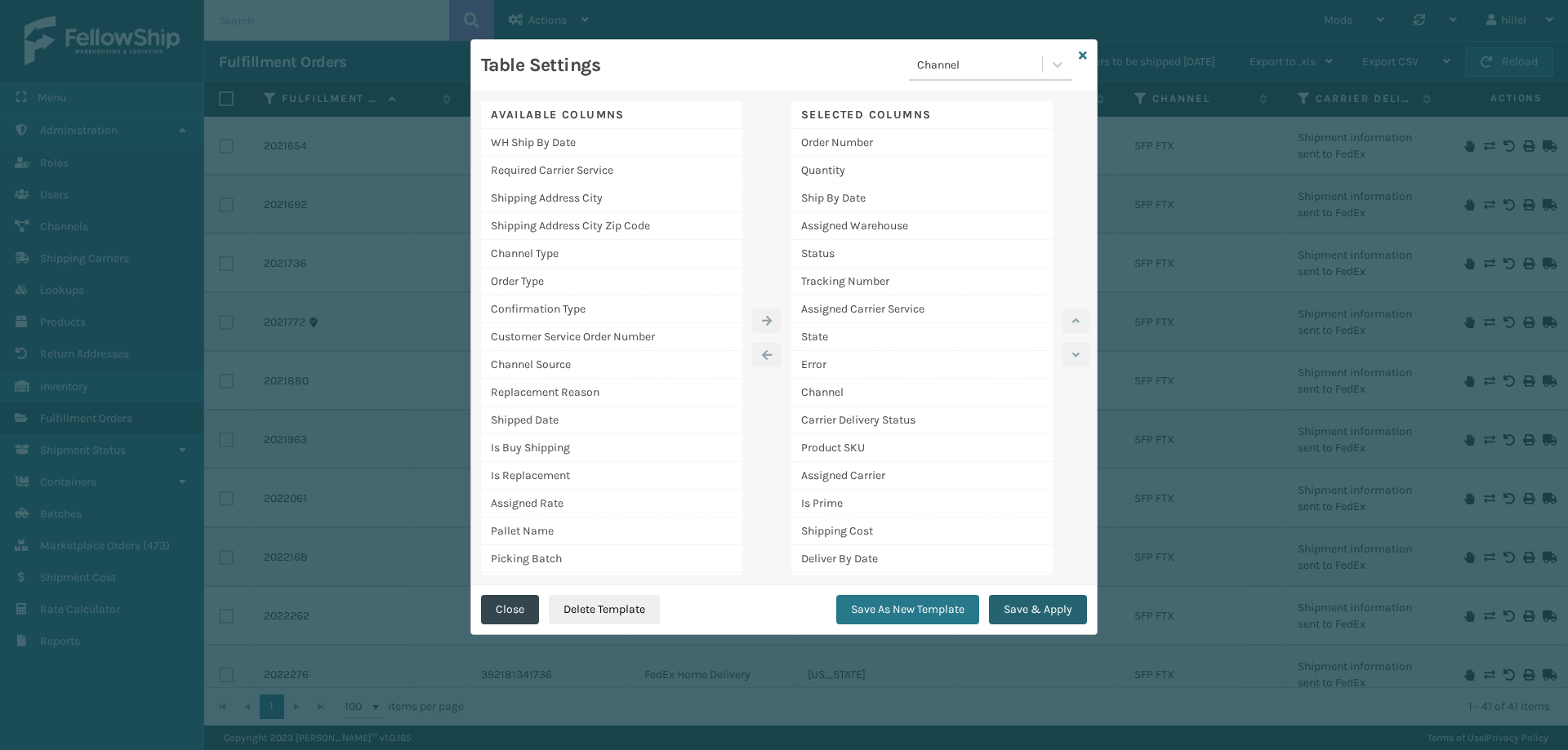
click at [1049, 599] on button "Save & Apply" at bounding box center [1038, 609] width 98 height 29
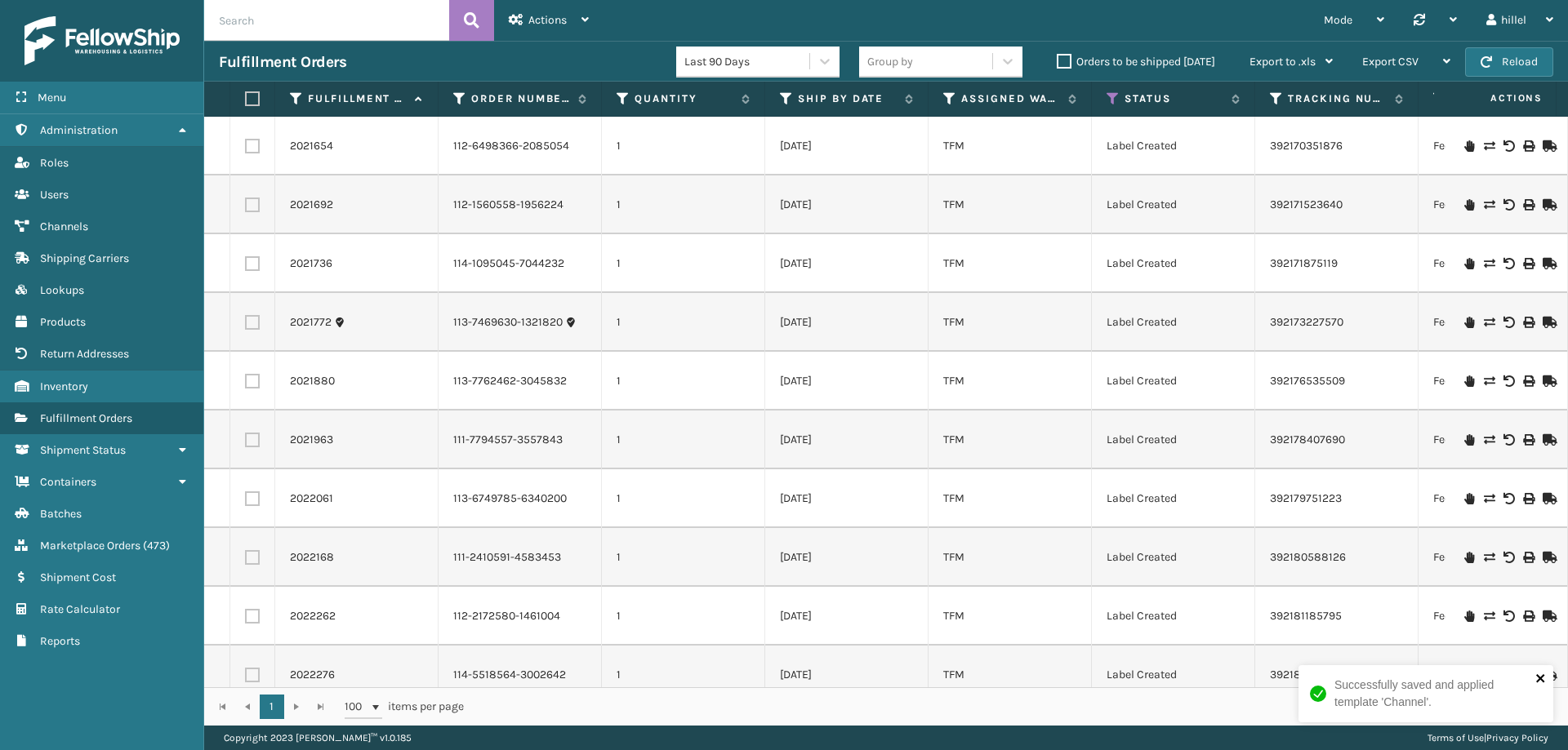
click at [1541, 681] on icon "close" at bounding box center [1541, 678] width 12 height 13
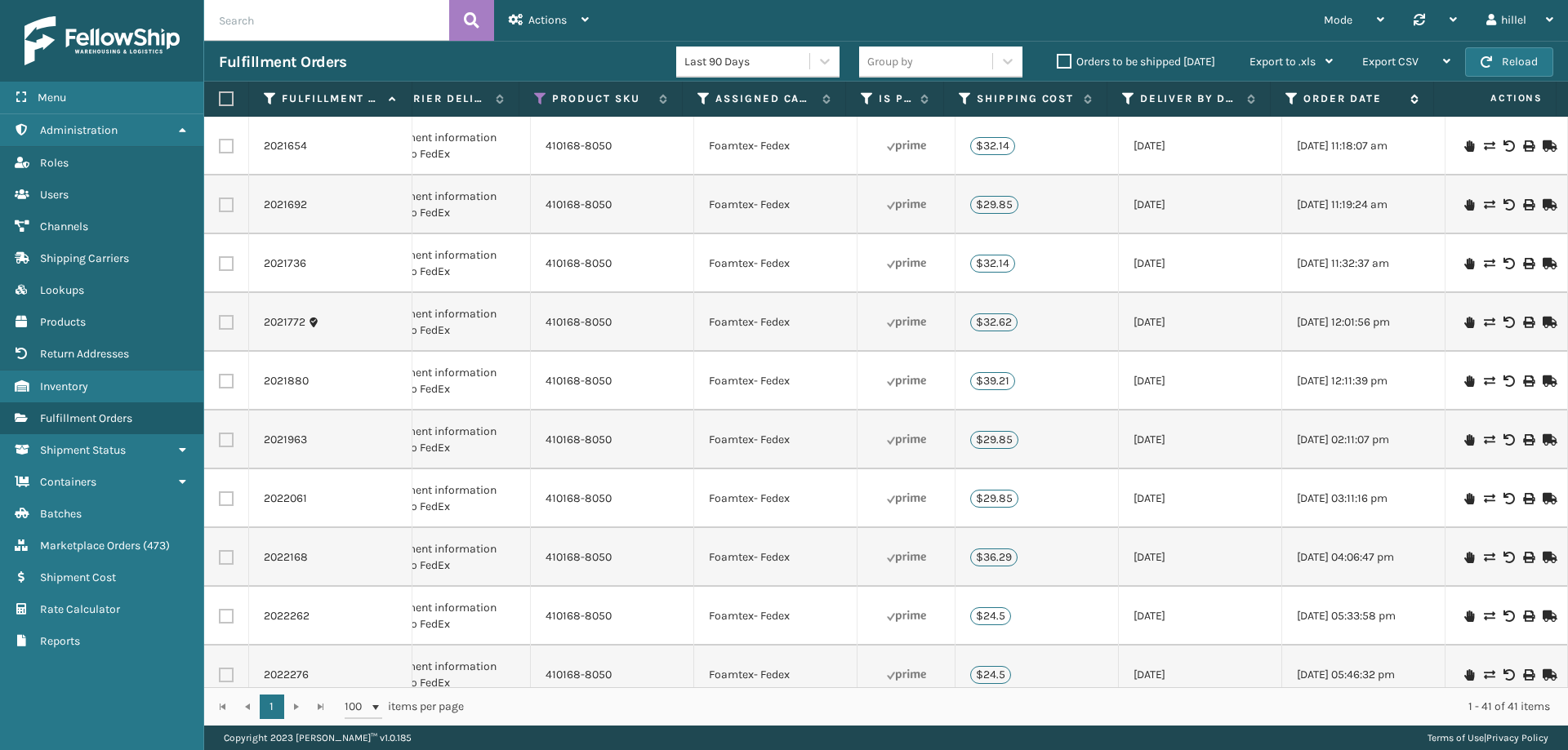
click at [1345, 97] on label "Order Date" at bounding box center [1353, 98] width 99 height 14
click at [106, 379] on link "Inventory" at bounding box center [102, 387] width 204 height 32
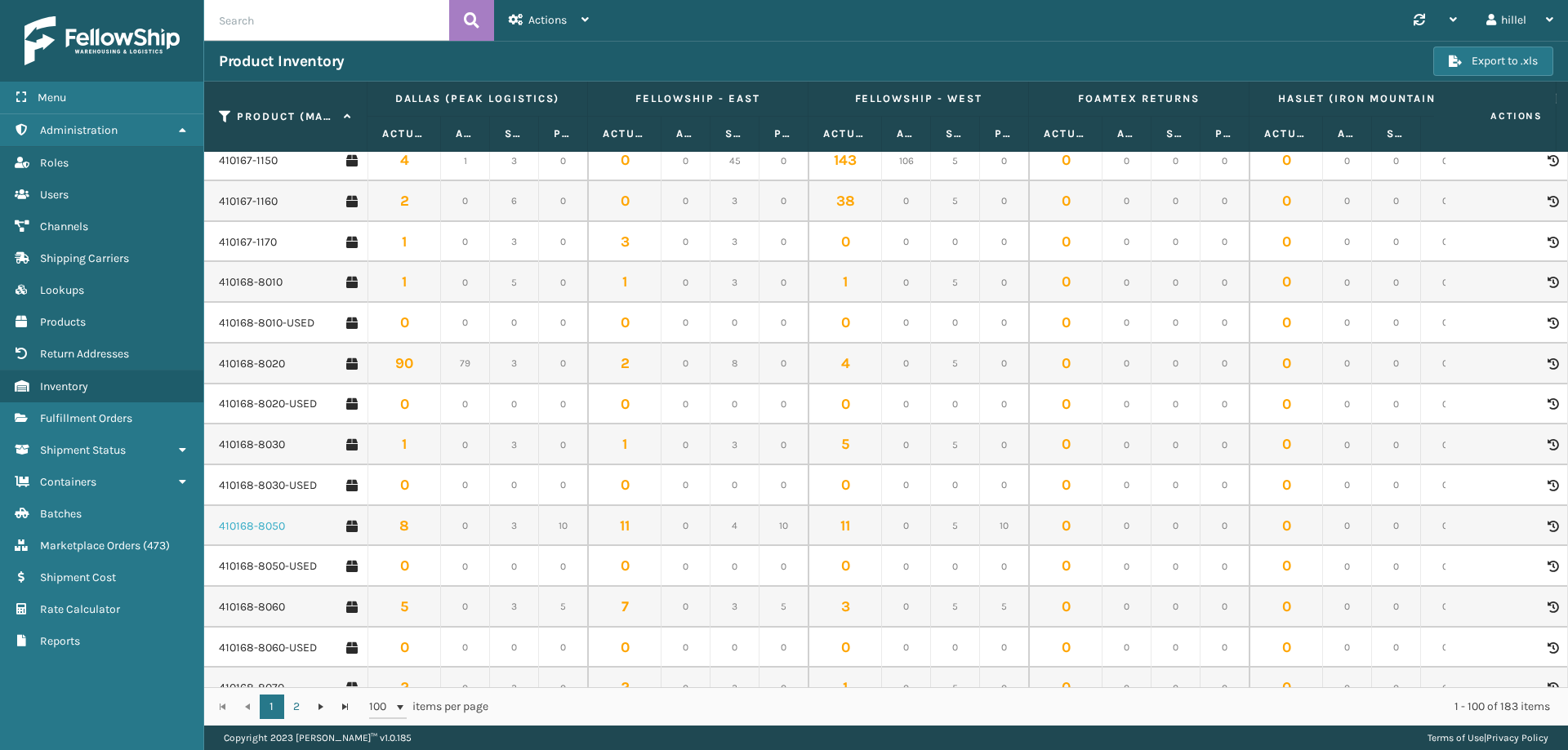
click at [267, 532] on link "410168-8050" at bounding box center [252, 526] width 66 height 16
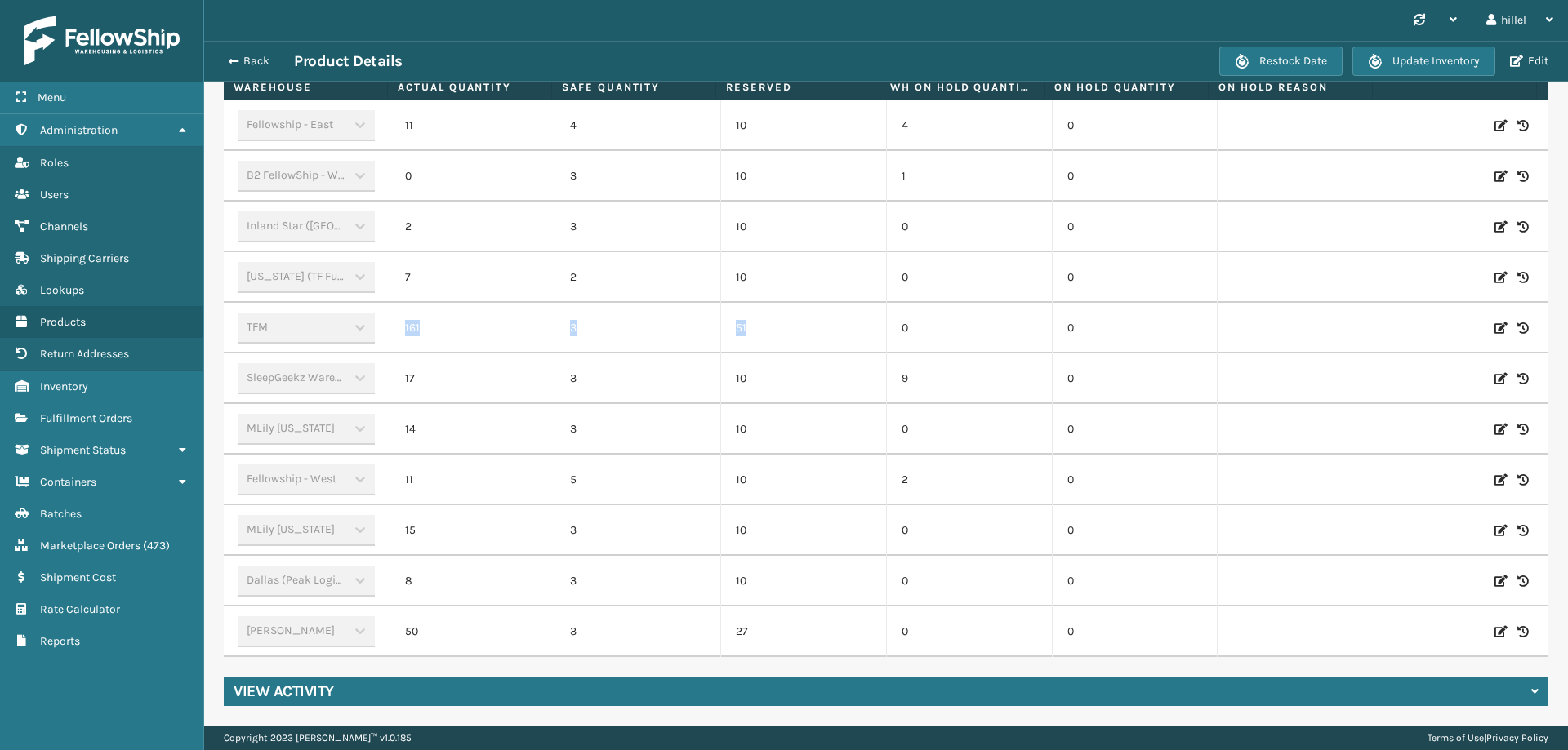
drag, startPoint x: 764, startPoint y: 317, endPoint x: 400, endPoint y: 183, distance: 387.9
click at [394, 305] on tr "TFM 161 3 51 0 0" at bounding box center [885, 328] width 1325 height 51
